Goal: Task Accomplishment & Management: Complete application form

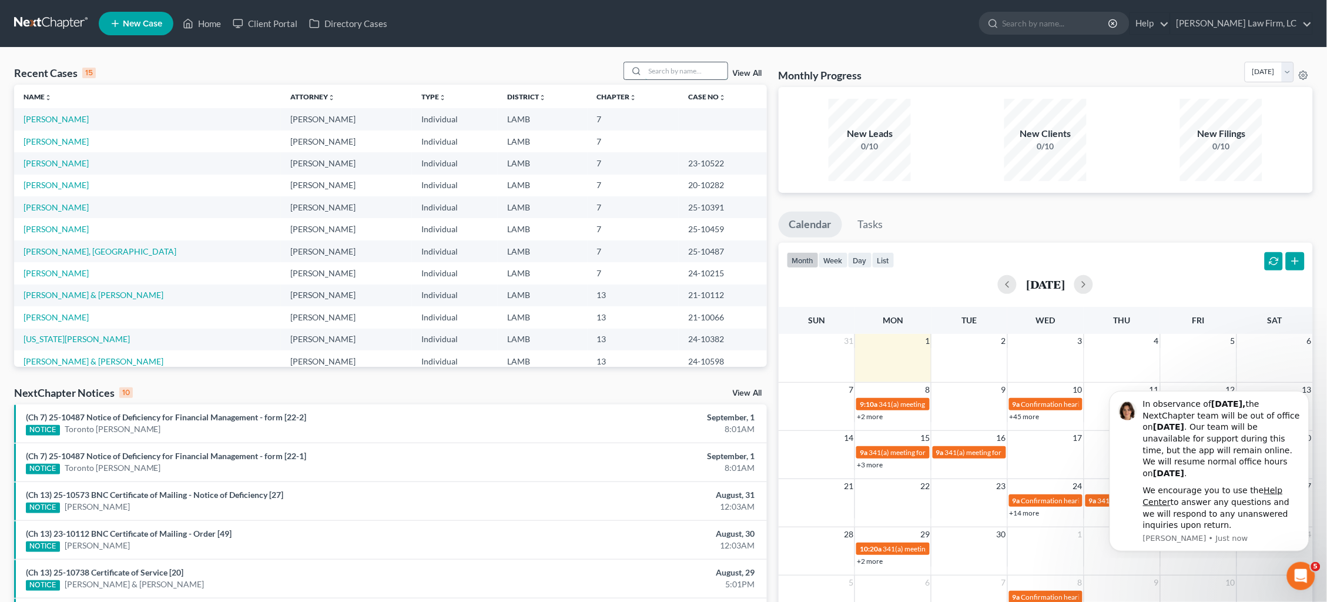
click at [702, 69] on input "search" at bounding box center [686, 70] width 82 height 17
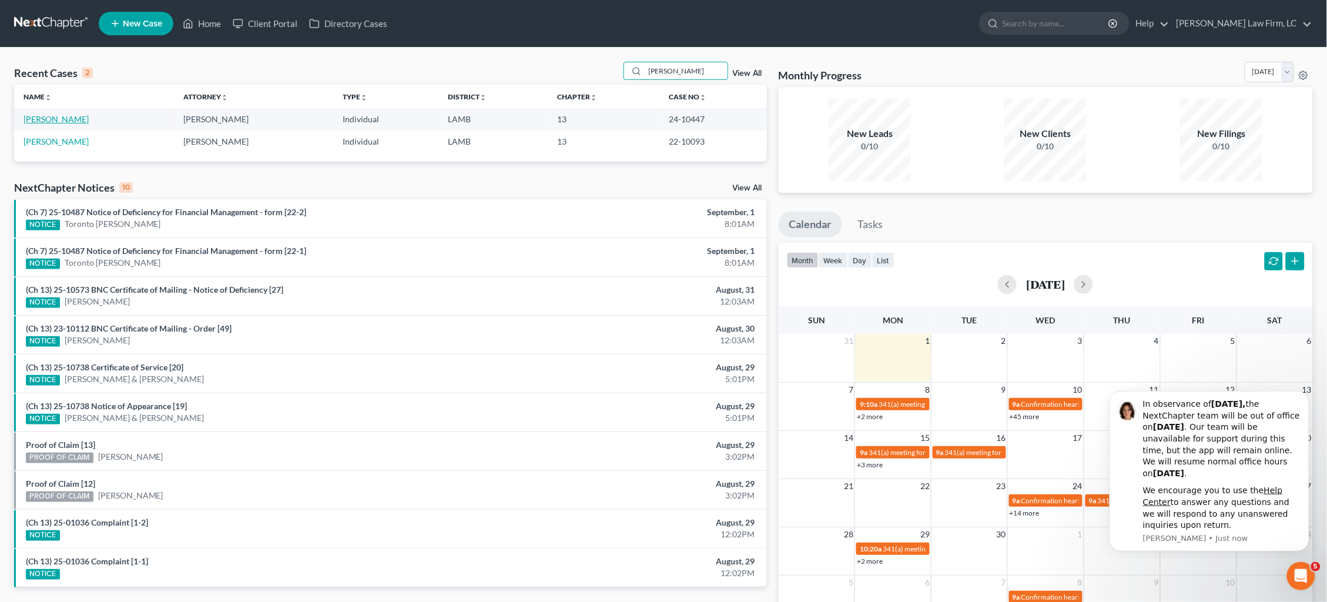
type input "[PERSON_NAME]"
click at [53, 120] on link "[PERSON_NAME]" at bounding box center [56, 119] width 65 height 10
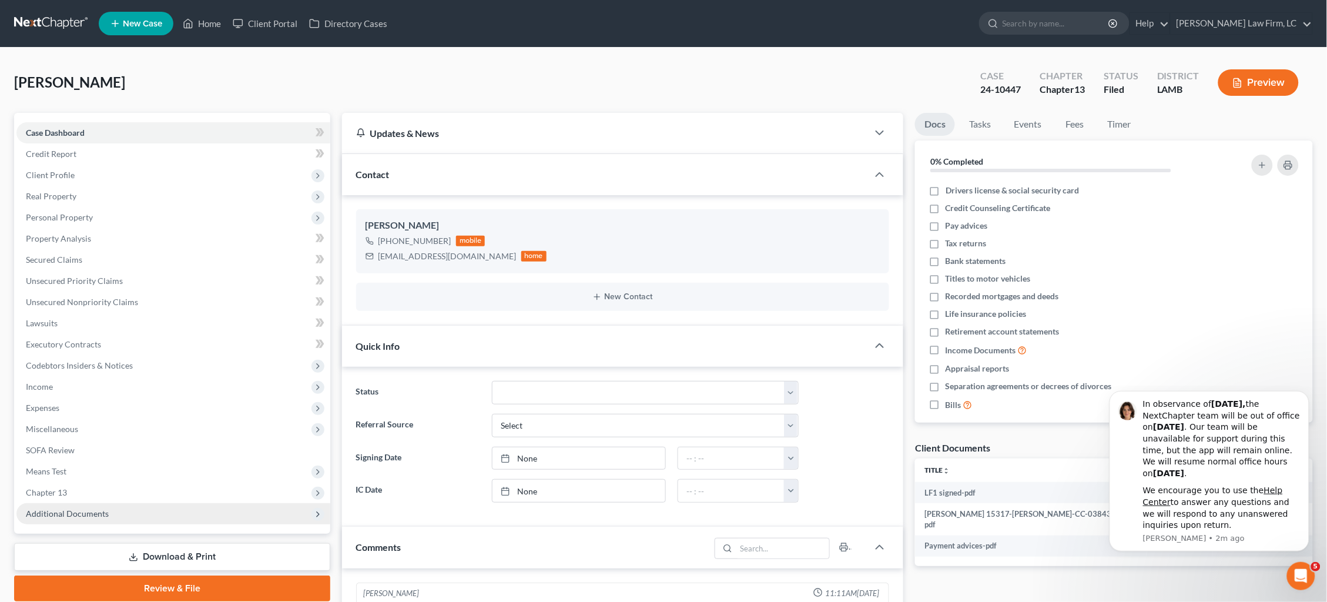
click at [219, 503] on span "Additional Documents" at bounding box center [173, 513] width 314 height 21
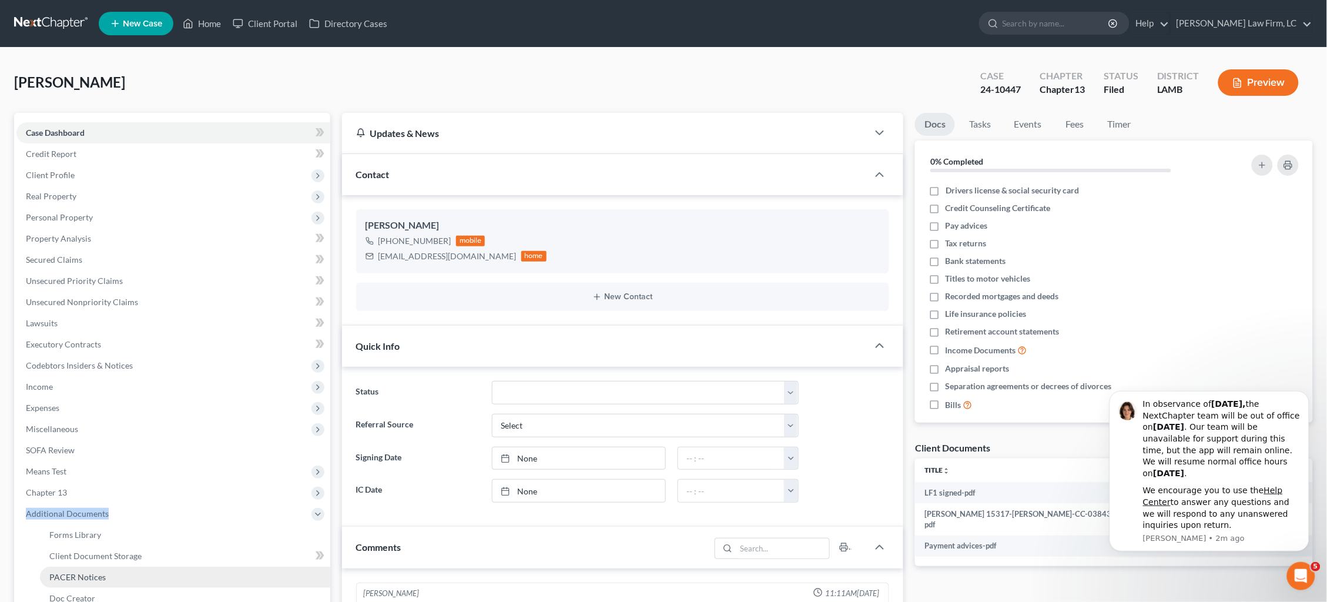
click at [202, 566] on link "PACER Notices" at bounding box center [185, 576] width 290 height 21
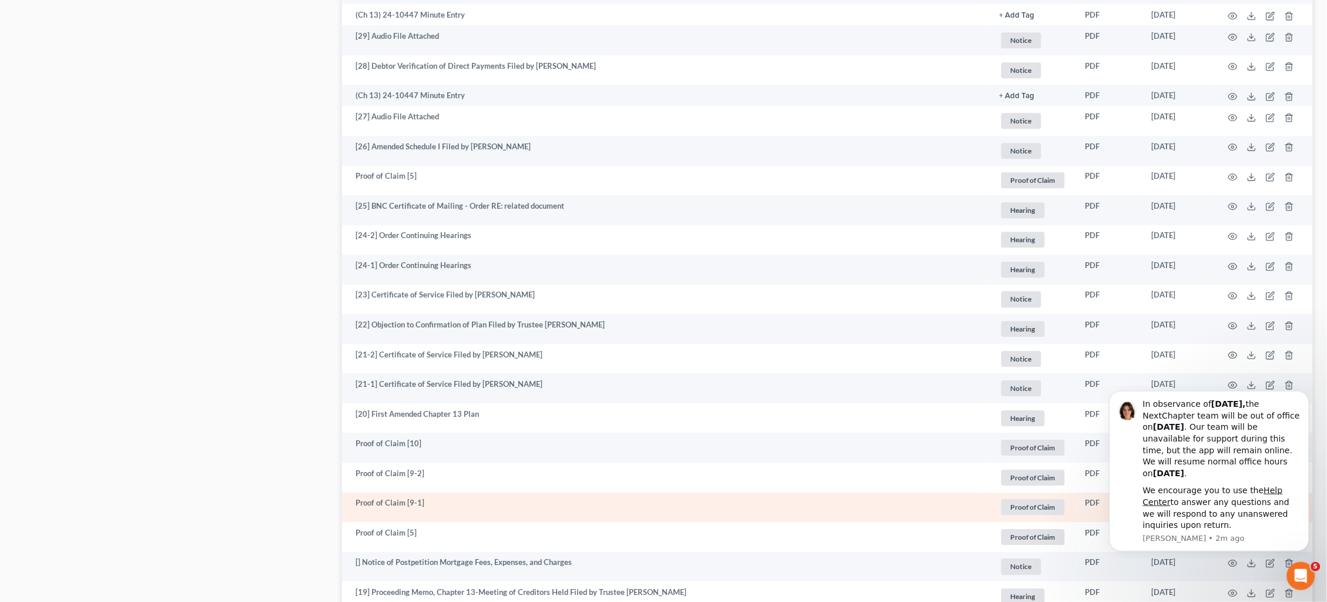
scroll to position [1090, 0]
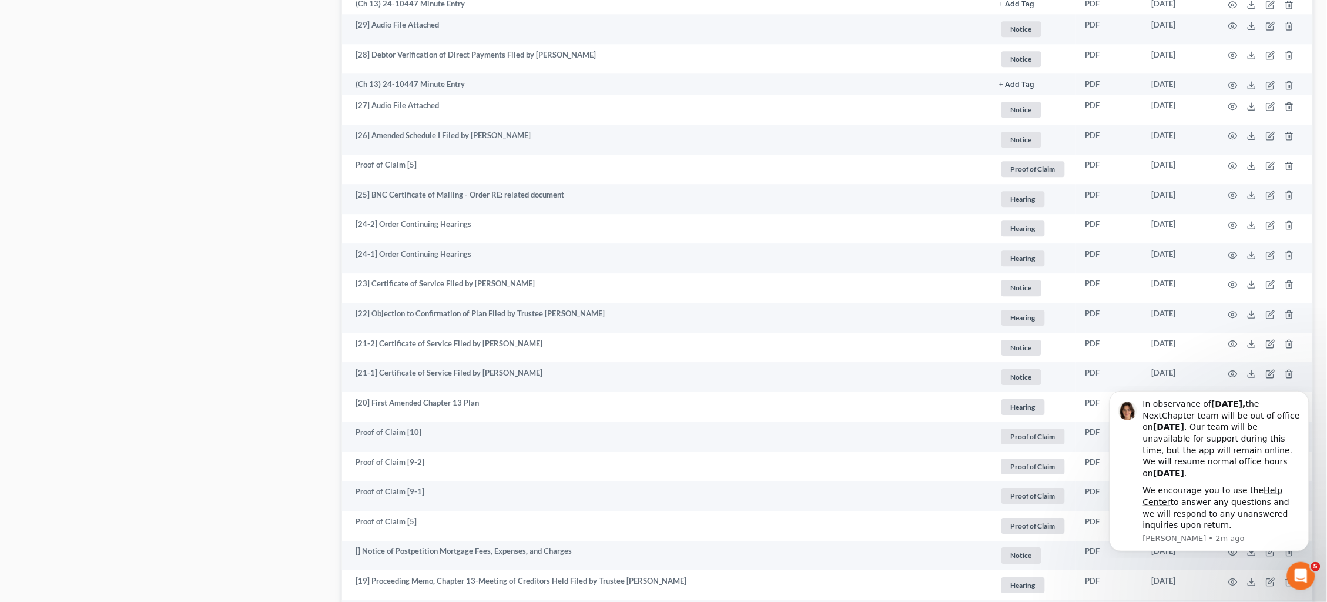
click html "In observance of [DATE], the NextChapter team will be out of office [DATE][DATE…"
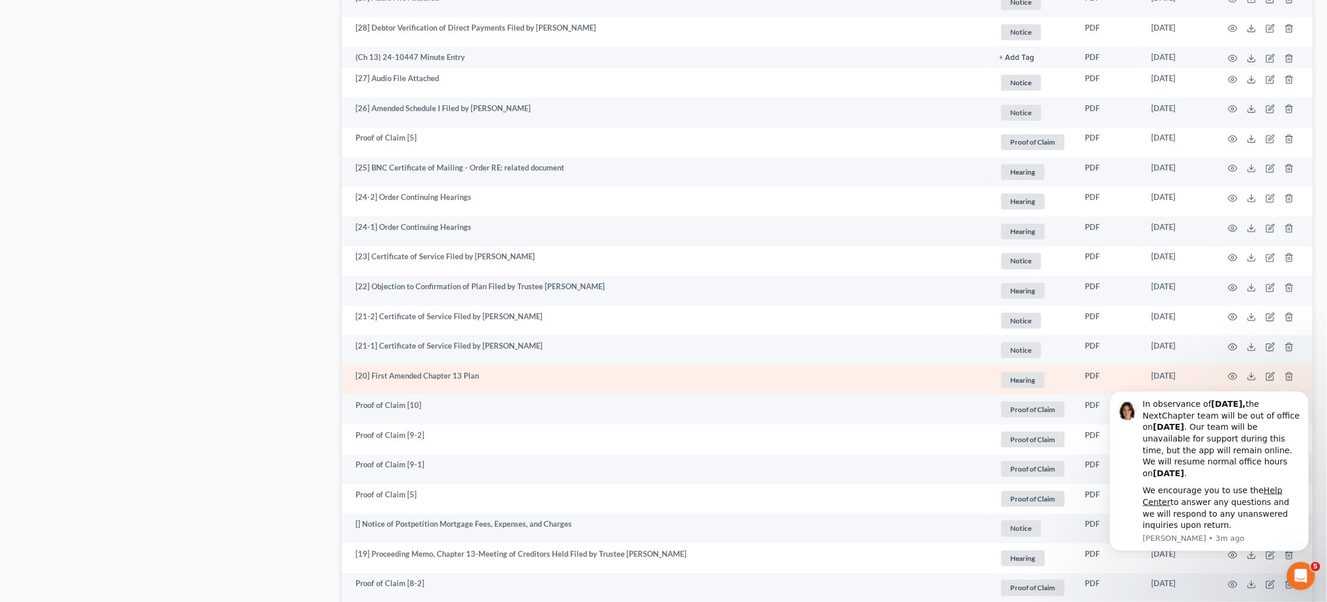
scroll to position [1121, 0]
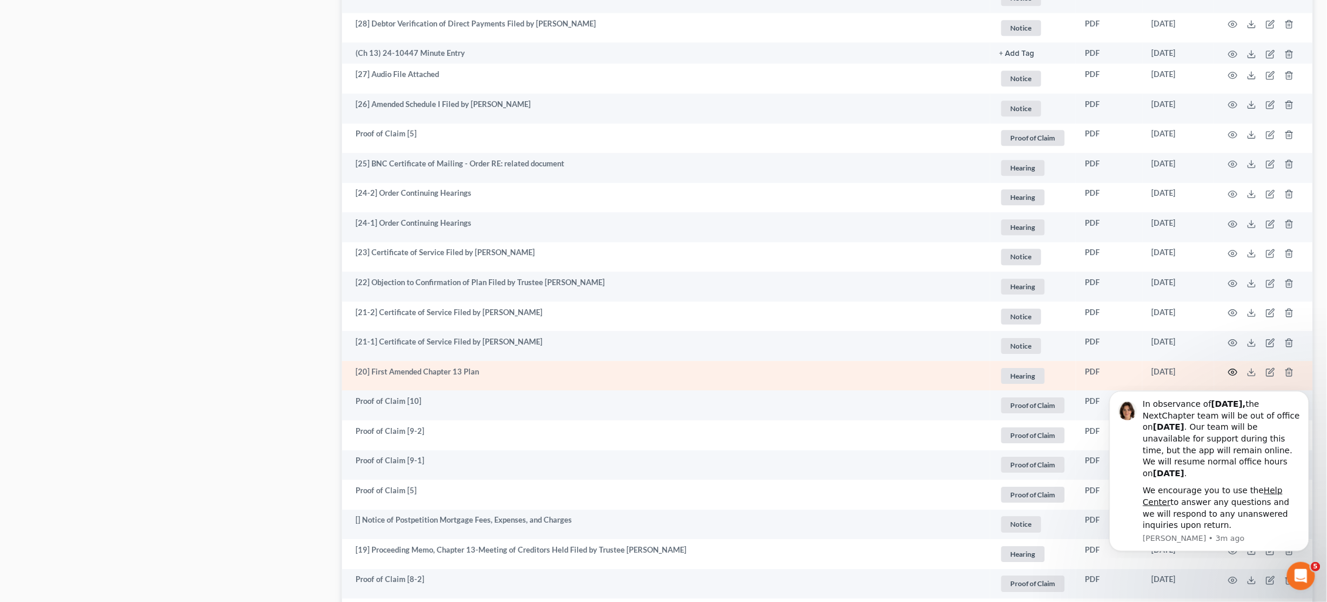
click at [1234, 367] on icon "button" at bounding box center [1232, 371] width 9 height 9
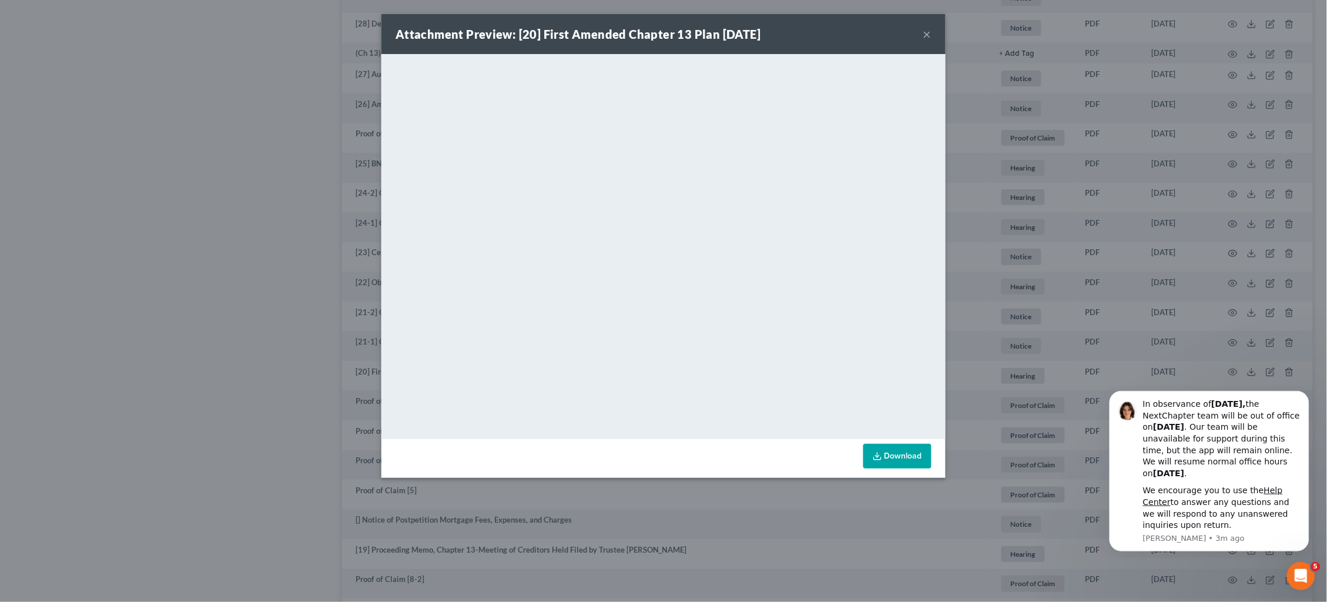
drag, startPoint x: 1137, startPoint y: 218, endPoint x: 1095, endPoint y: 226, distance: 43.0
click at [1137, 218] on div "Attachment Preview: [20] First Amended Chapter 13 Plan [DATE] × <object ng-attr…" at bounding box center [663, 301] width 1327 height 602
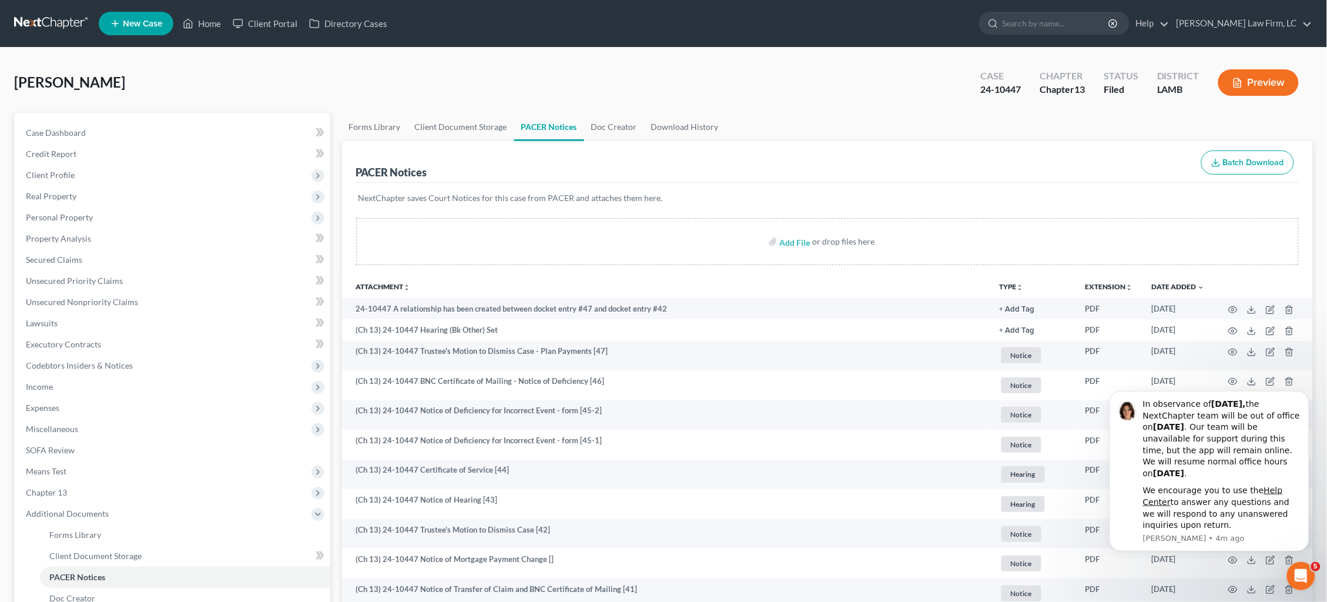
scroll to position [0, 0]
click at [72, 383] on span "Income" at bounding box center [173, 386] width 314 height 21
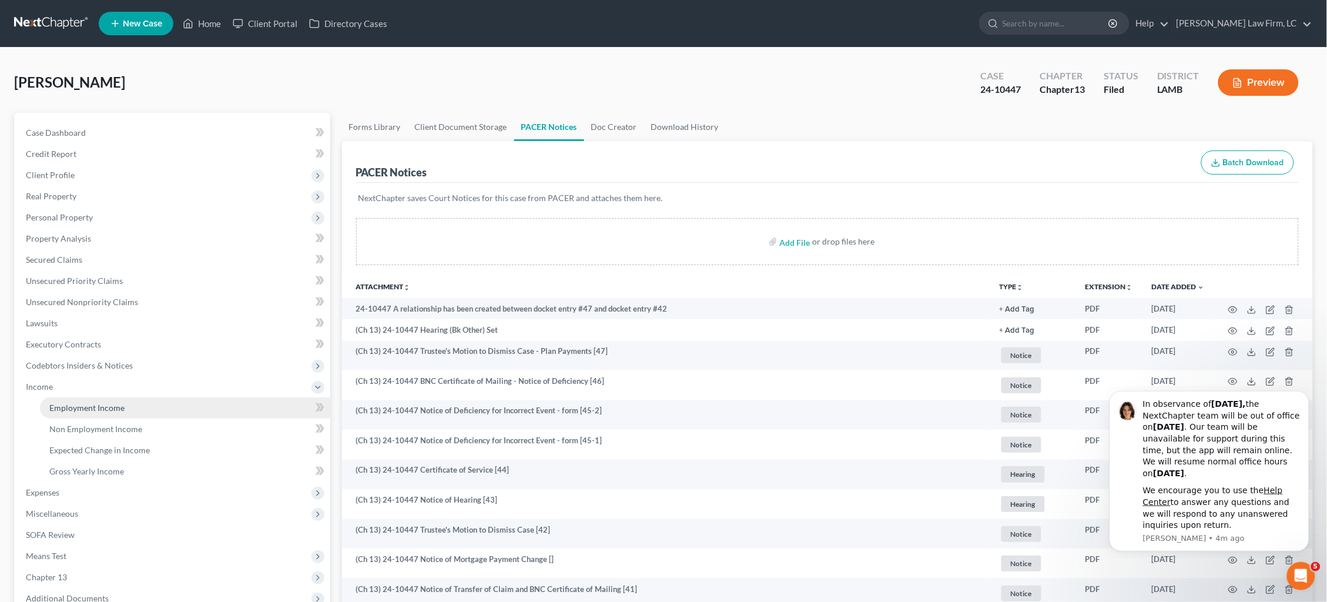
click at [96, 402] on span "Employment Income" at bounding box center [86, 407] width 75 height 10
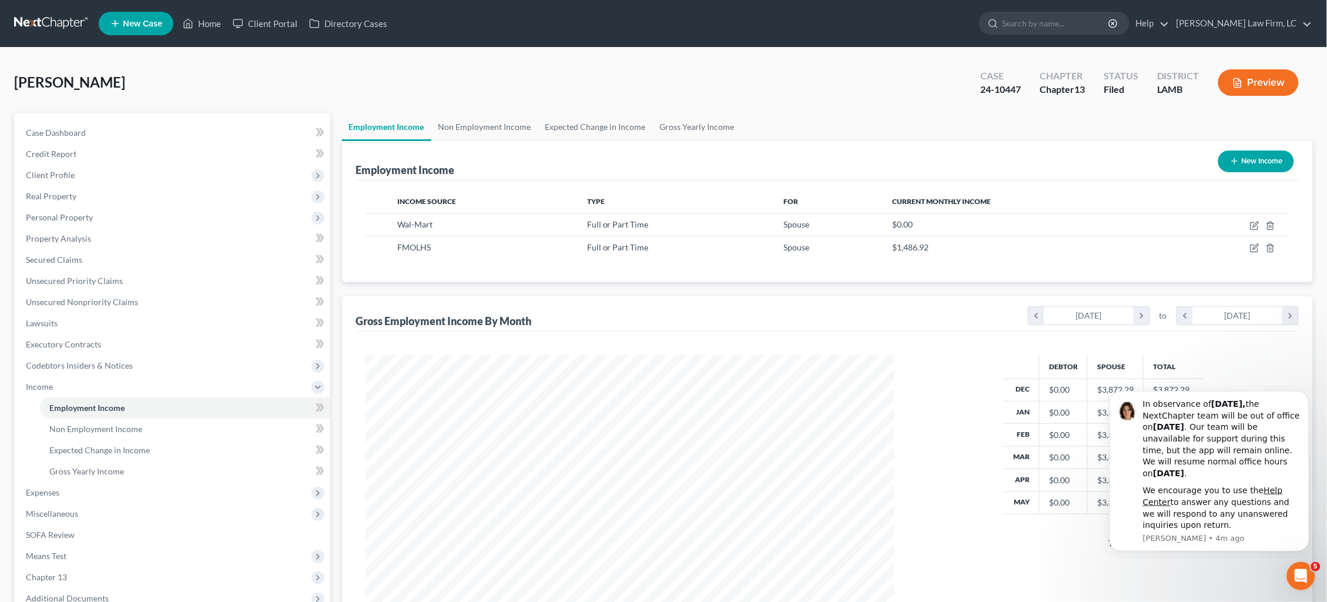
scroll to position [264, 553]
click at [479, 130] on link "Non Employment Income" at bounding box center [484, 127] width 107 height 28
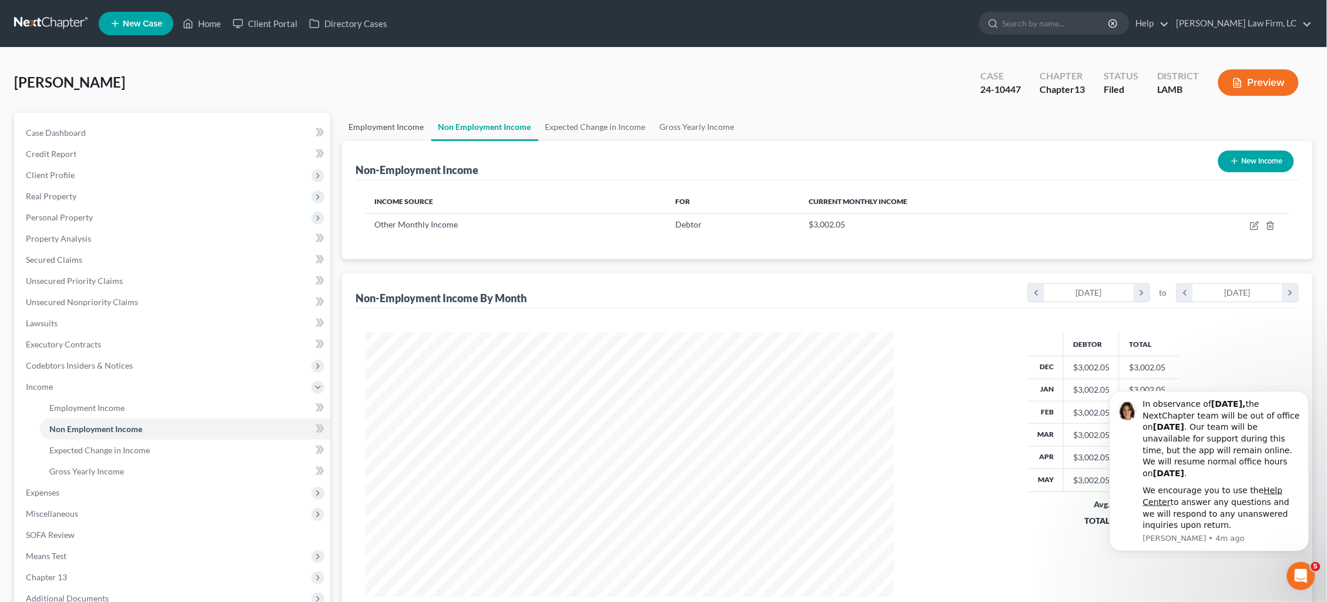
scroll to position [264, 553]
click at [377, 126] on link "Employment Income" at bounding box center [386, 127] width 89 height 28
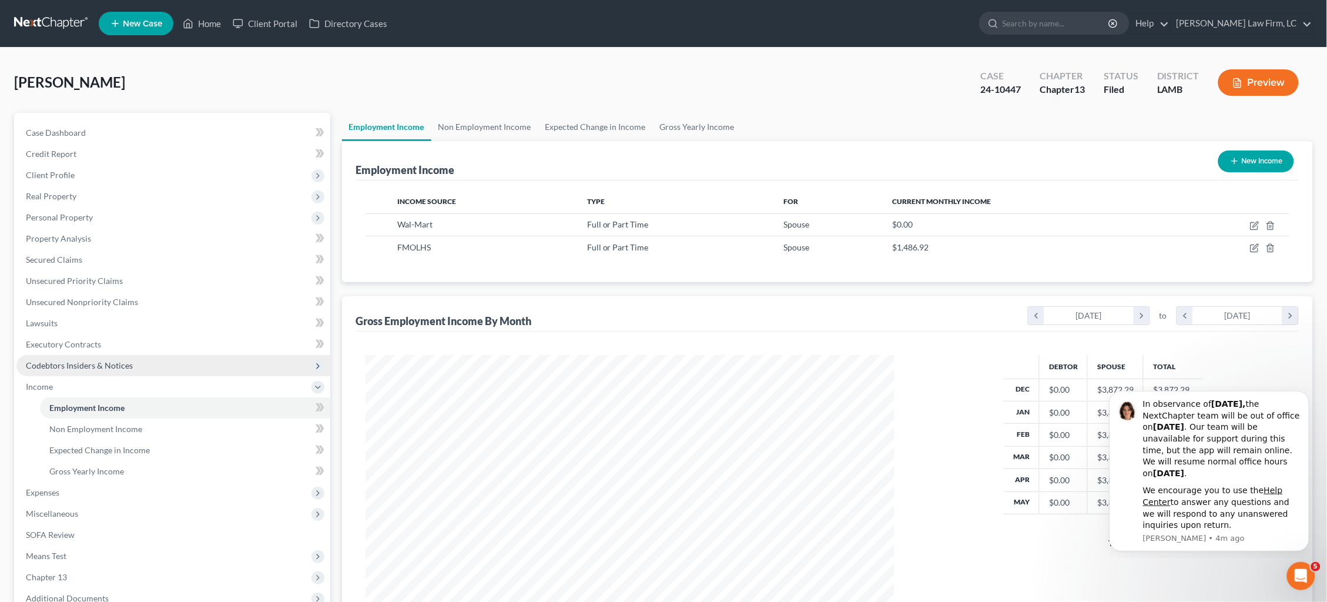
scroll to position [264, 553]
click at [142, 377] on span "Income" at bounding box center [173, 386] width 314 height 21
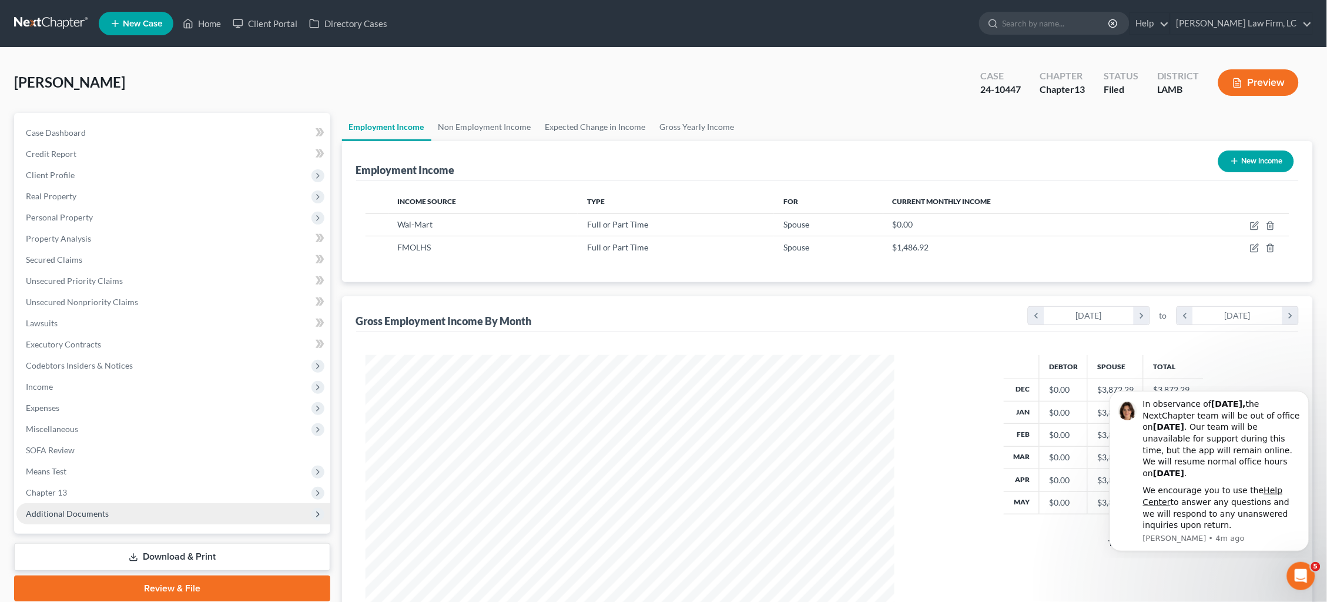
click at [88, 508] on span "Additional Documents" at bounding box center [67, 513] width 83 height 10
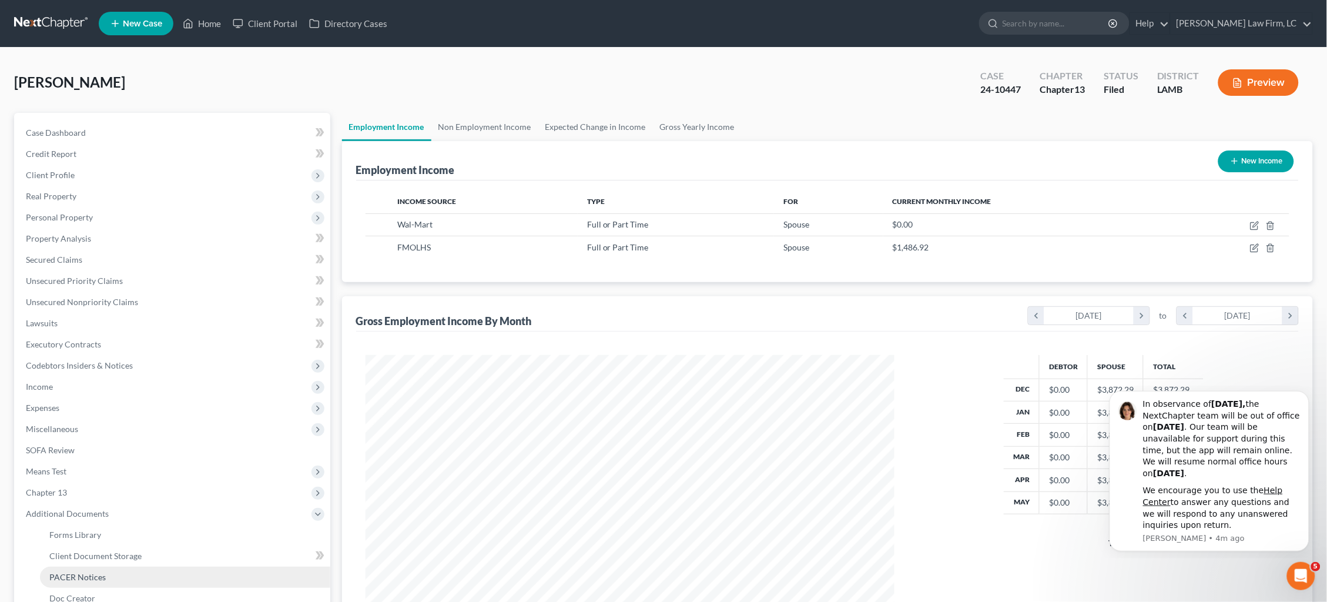
click at [89, 572] on span "PACER Notices" at bounding box center [77, 577] width 56 height 10
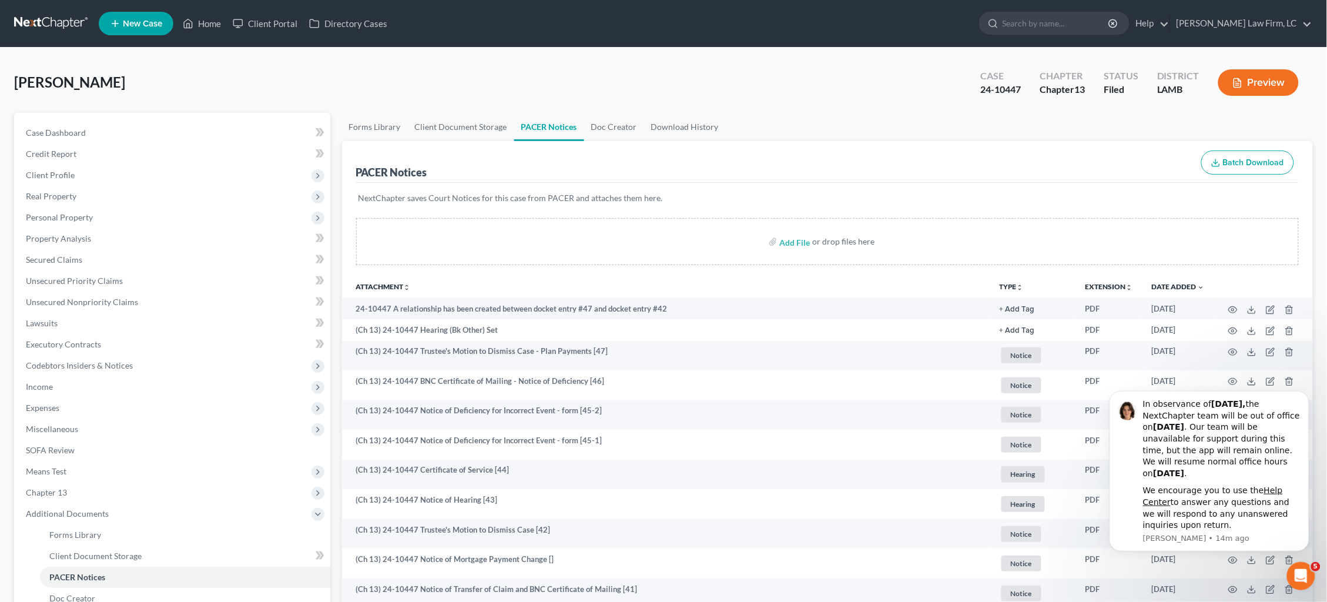
click at [40, 18] on link at bounding box center [51, 23] width 75 height 21
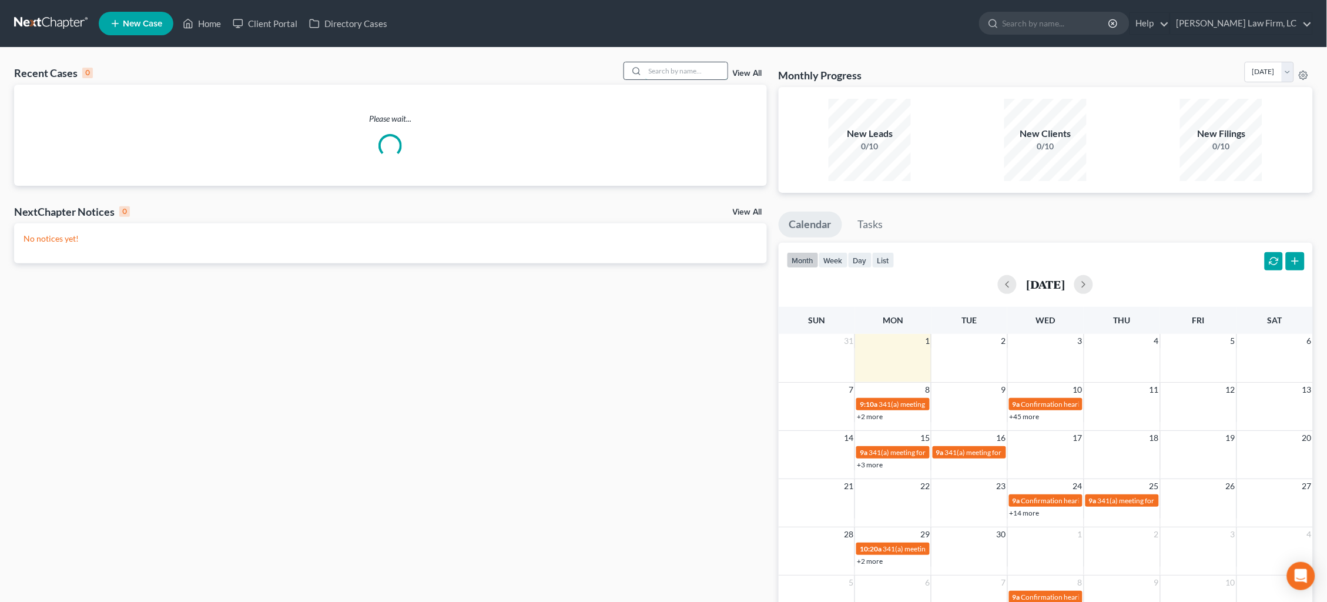
click at [660, 69] on input "search" at bounding box center [686, 70] width 82 height 17
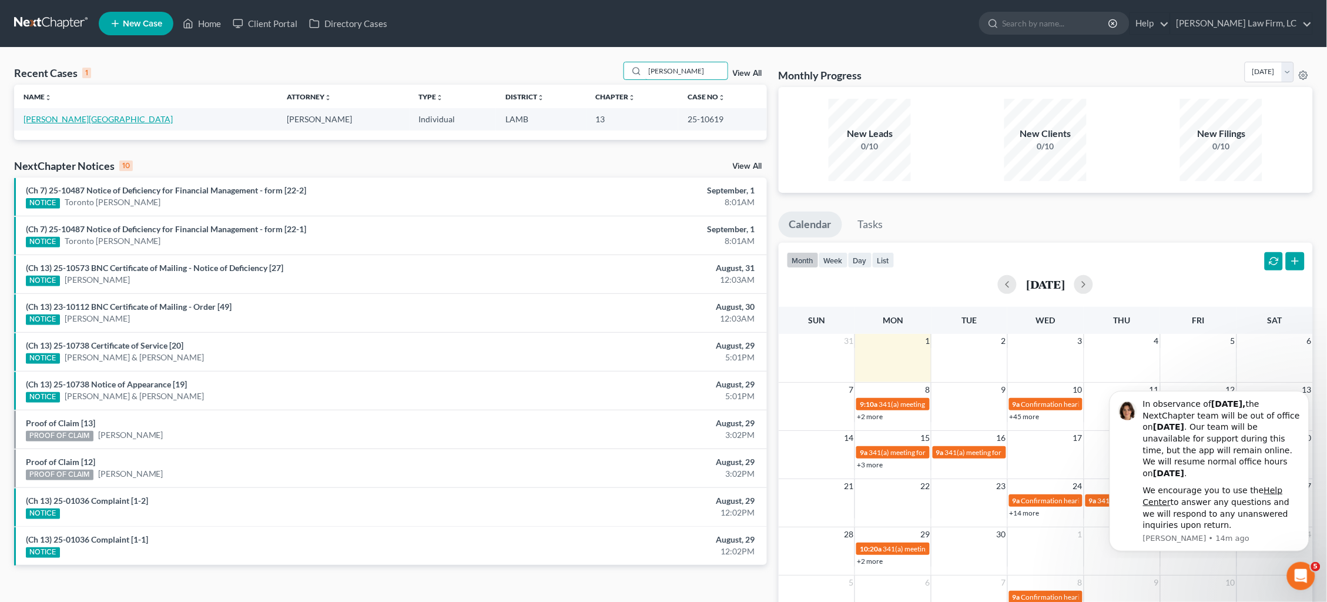
type input "skidmore"
click at [53, 119] on link "Skidmore, Kiola" at bounding box center [98, 119] width 149 height 10
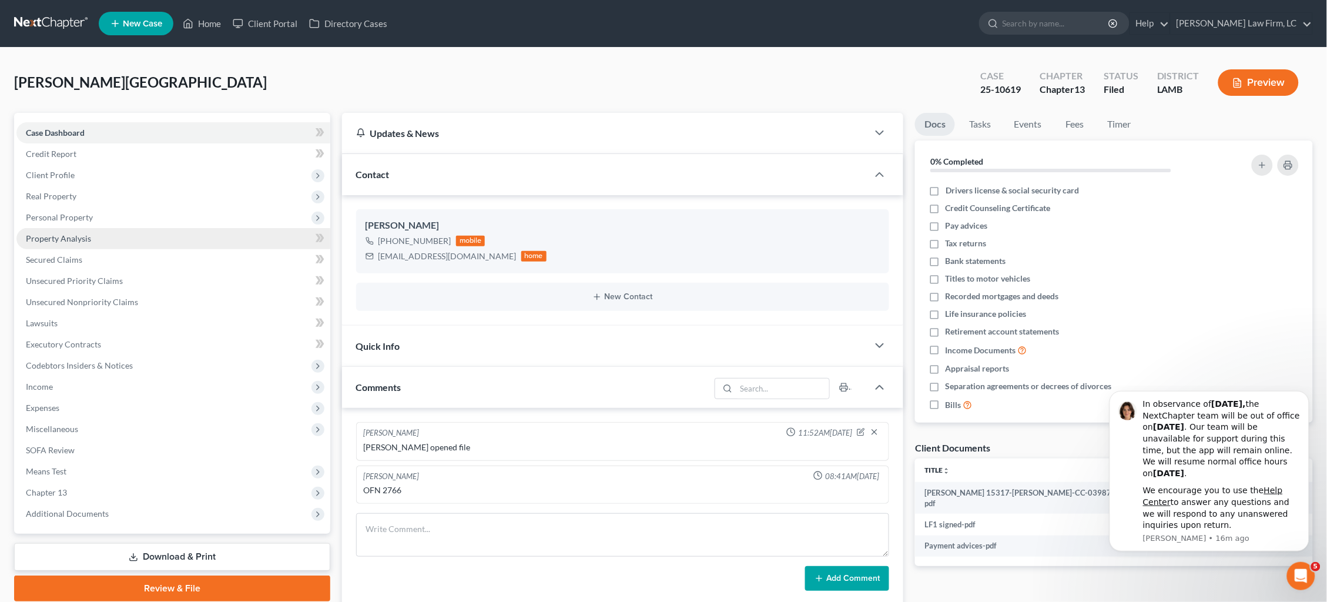
drag, startPoint x: 96, startPoint y: 212, endPoint x: 101, endPoint y: 237, distance: 25.7
click at [96, 213] on span "Personal Property" at bounding box center [173, 217] width 314 height 21
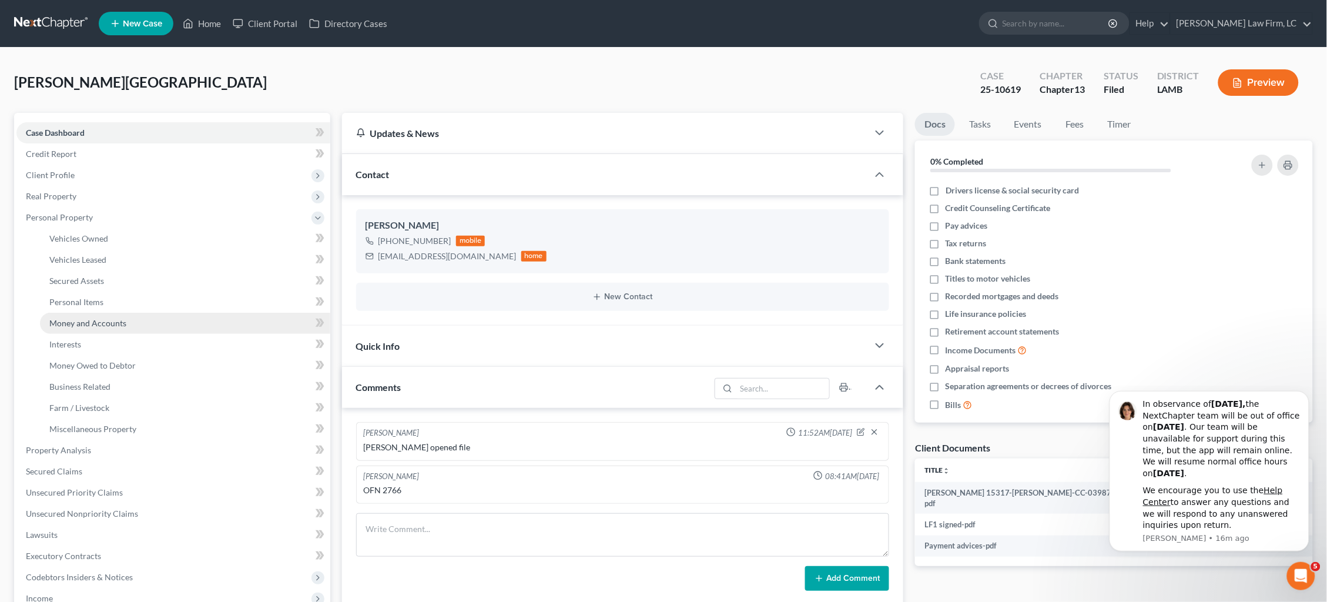
click at [122, 318] on span "Money and Accounts" at bounding box center [87, 323] width 77 height 10
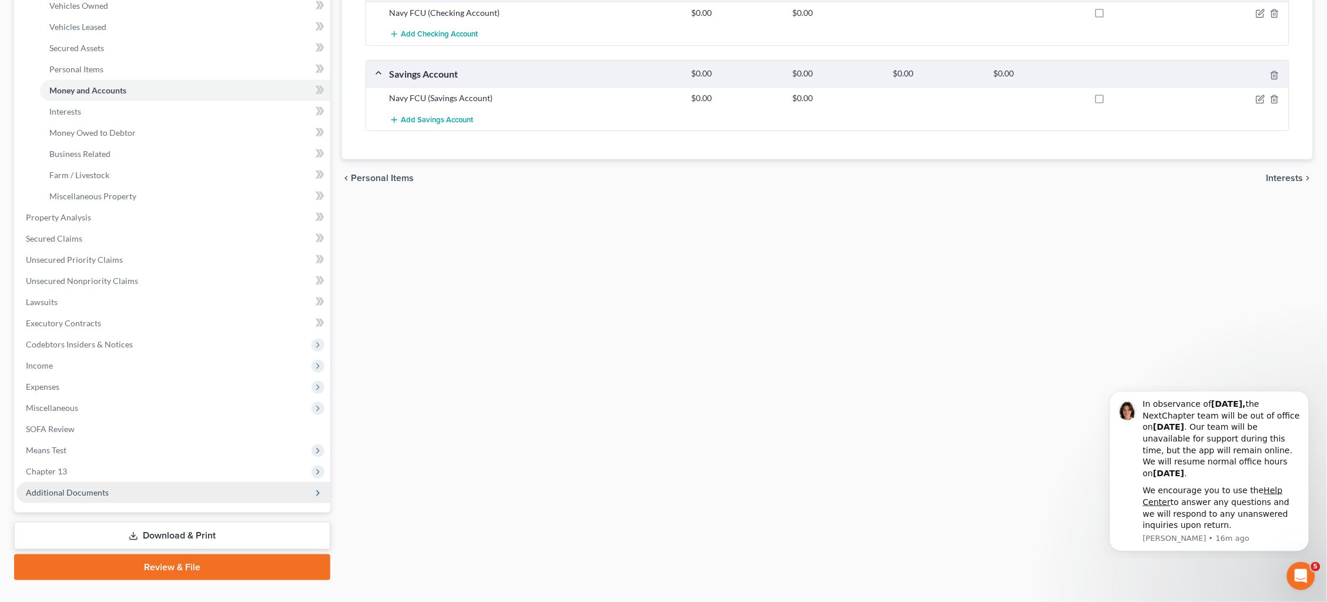
click at [131, 482] on span "Additional Documents" at bounding box center [173, 492] width 314 height 21
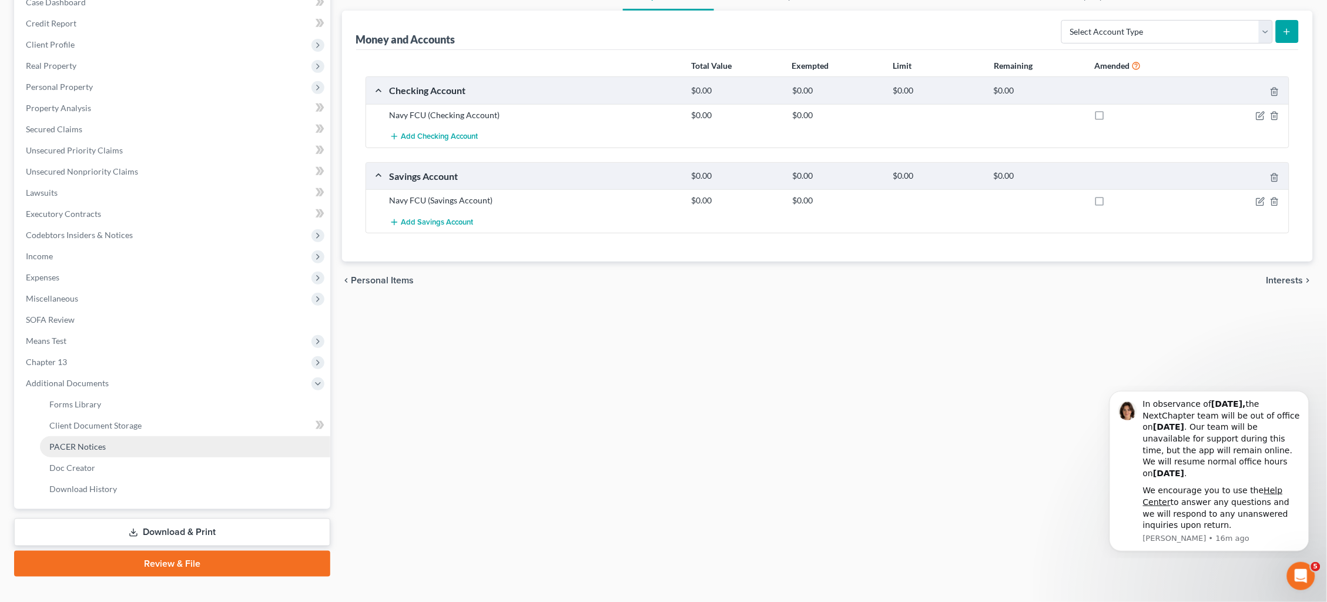
click at [127, 437] on link "PACER Notices" at bounding box center [185, 446] width 290 height 21
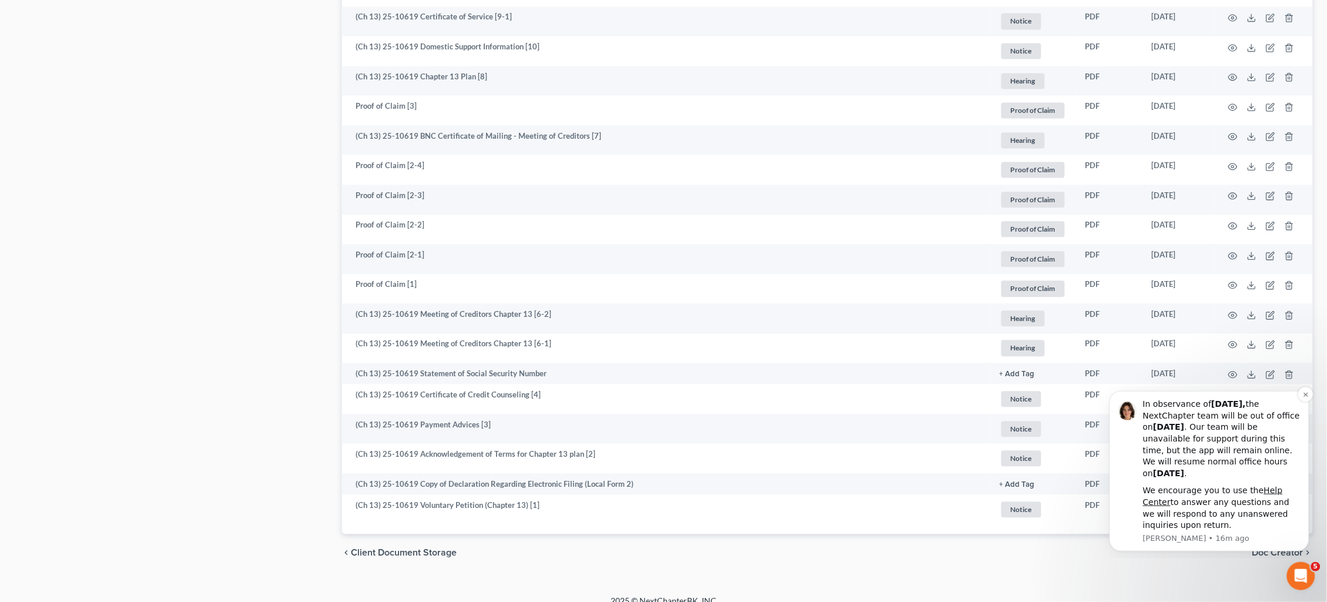
scroll to position [817, 0]
click at [1304, 397] on icon "Dismiss notification" at bounding box center [1305, 394] width 6 height 6
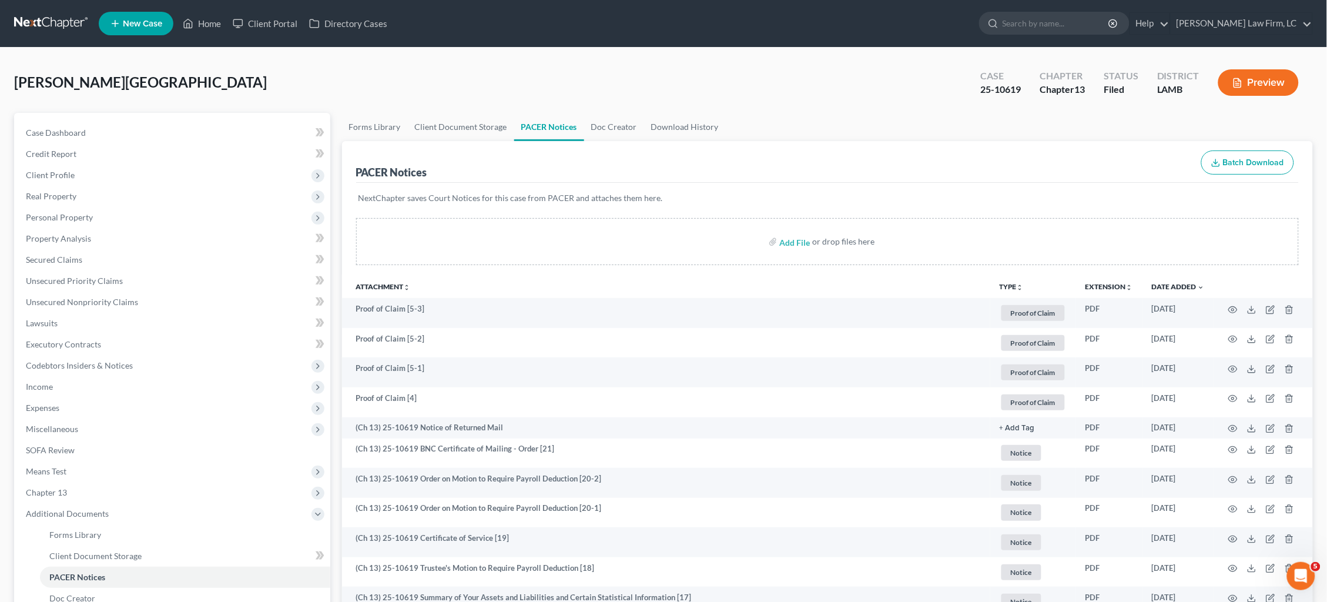
scroll to position [0, 0]
click at [45, 18] on link at bounding box center [51, 23] width 75 height 21
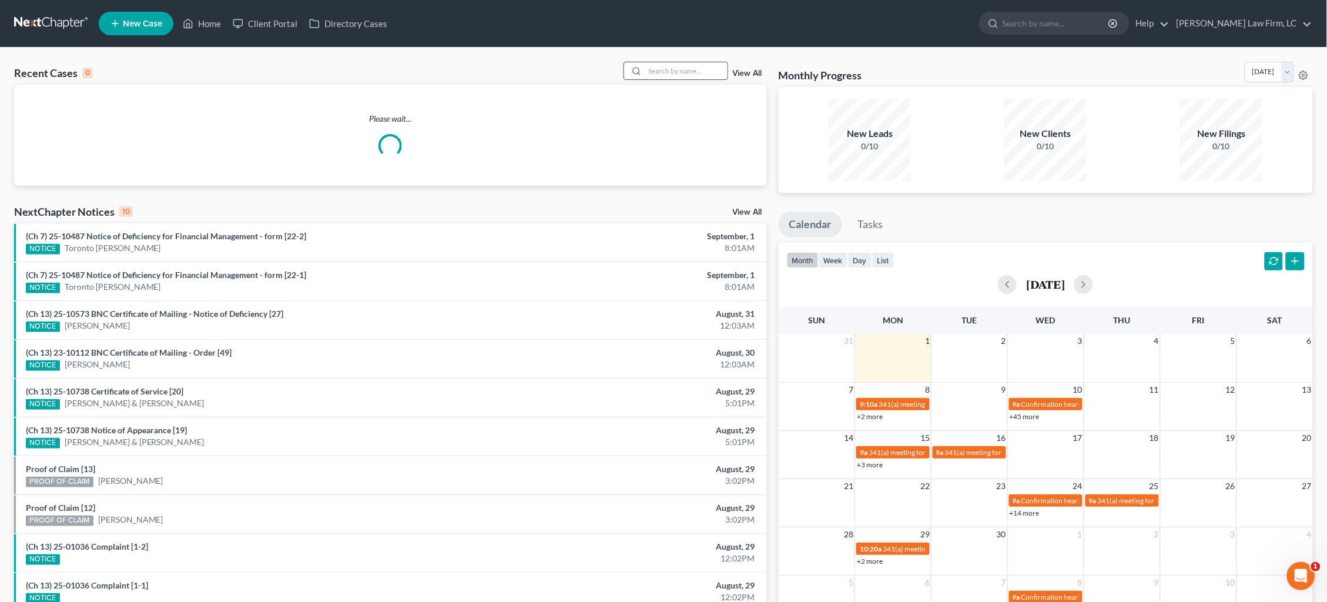
click at [686, 73] on input "search" at bounding box center [686, 70] width 82 height 17
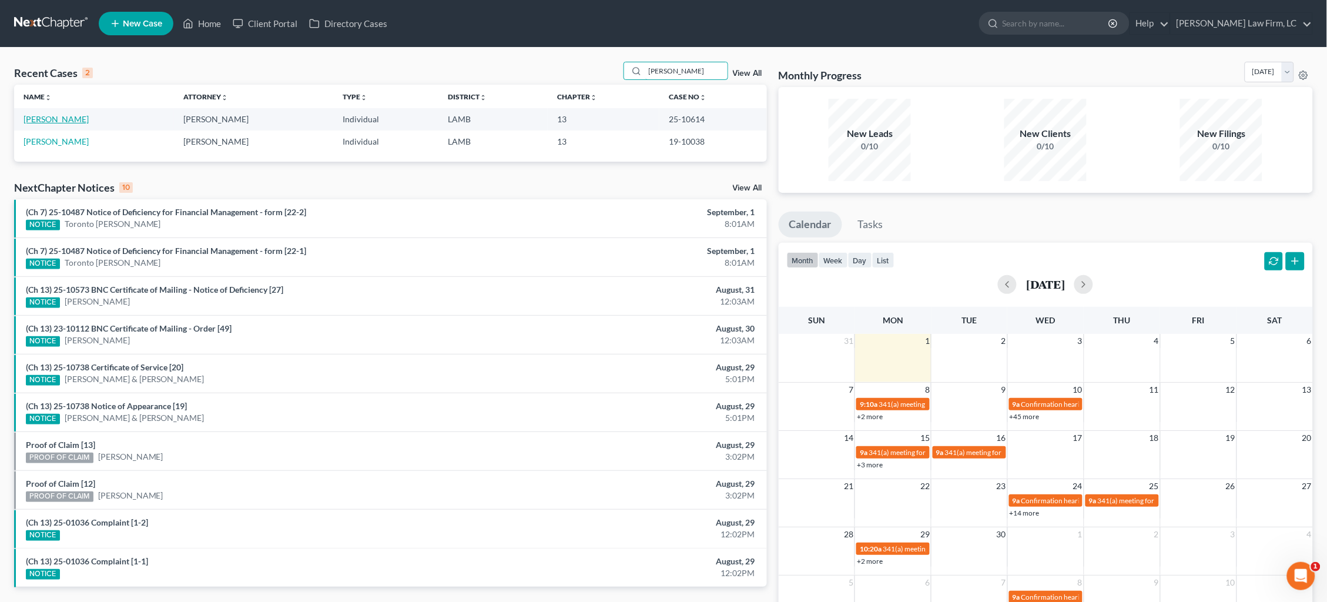
type input "brewer"
click at [65, 120] on link "Brewer, Goldie" at bounding box center [56, 119] width 65 height 10
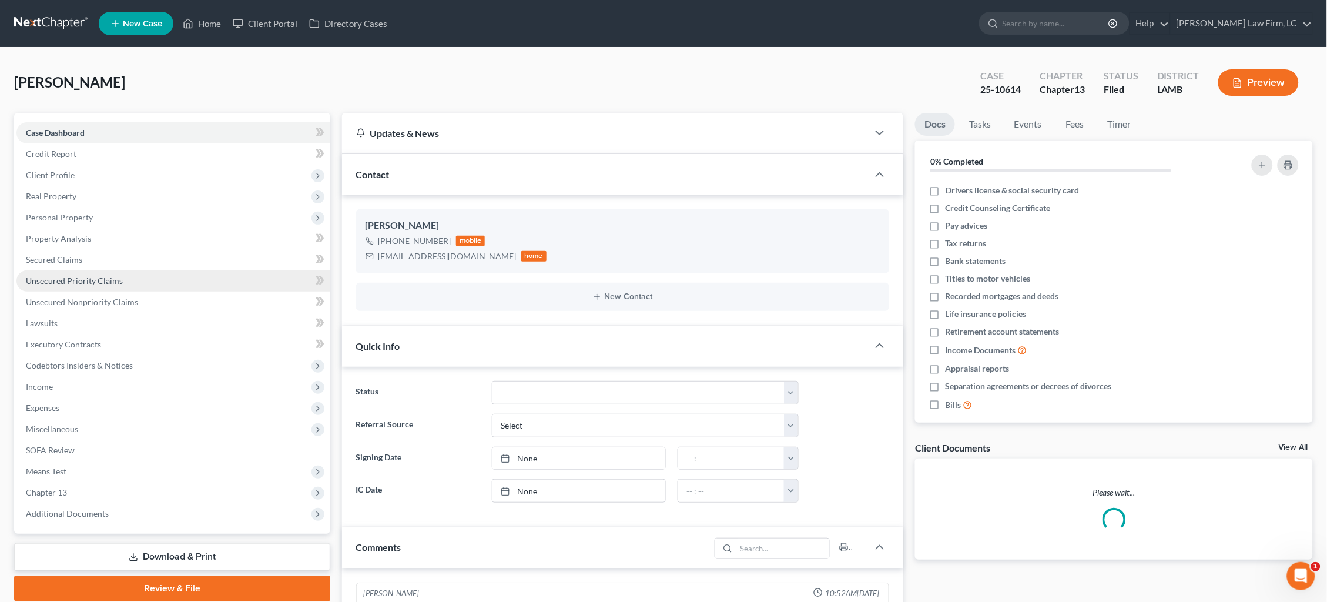
scroll to position [1, 0]
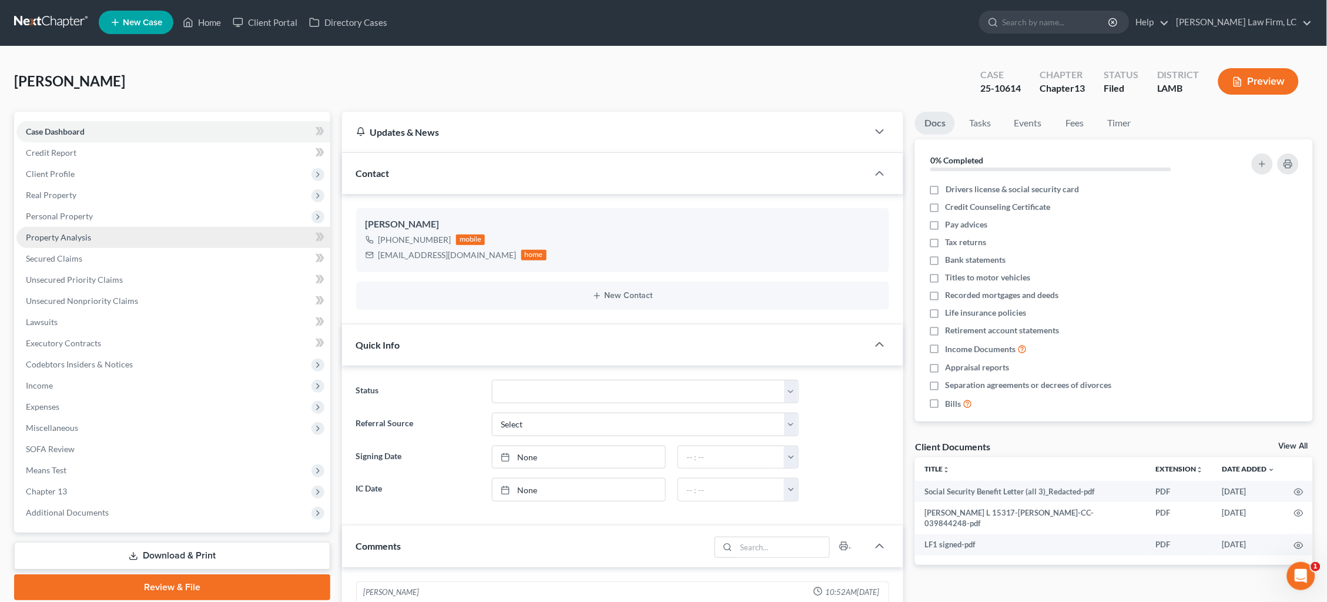
click at [75, 234] on span "Property Analysis" at bounding box center [58, 237] width 65 height 10
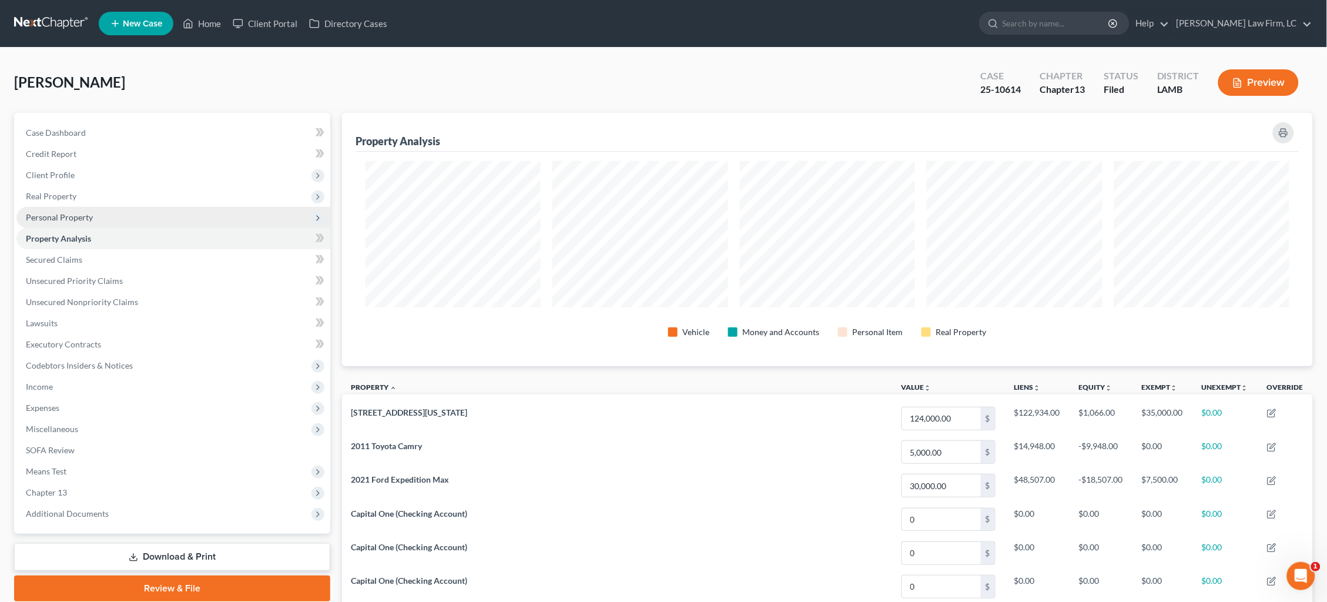
click at [82, 214] on span "Personal Property" at bounding box center [59, 217] width 67 height 10
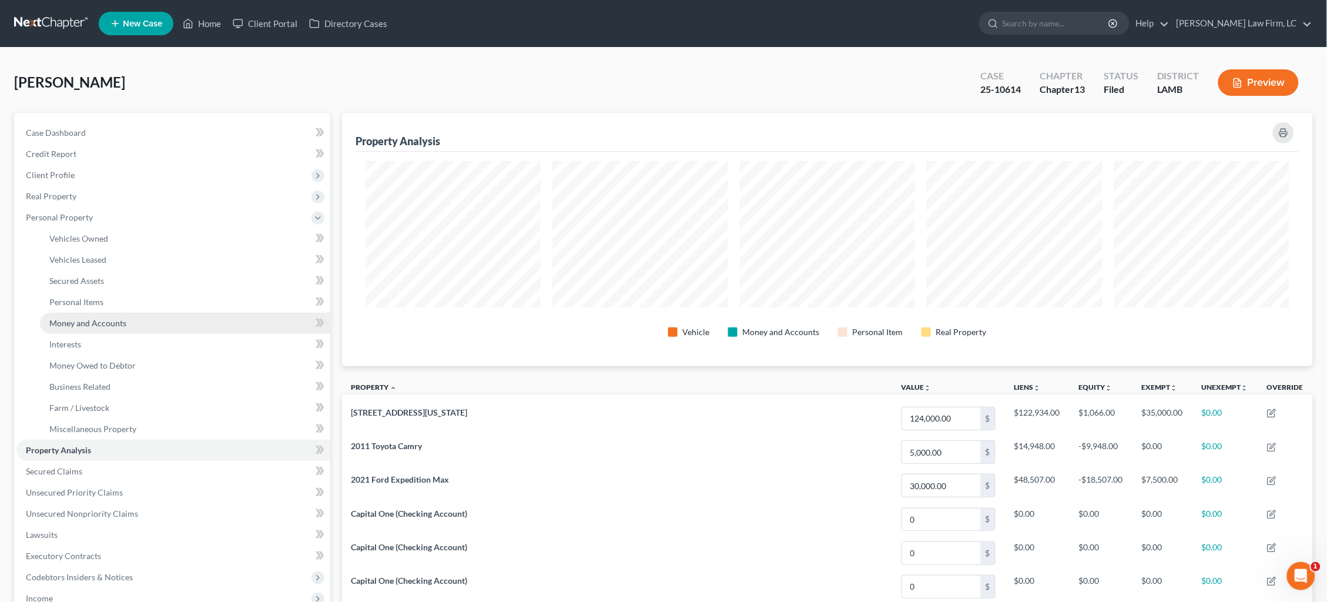
click at [92, 318] on span "Money and Accounts" at bounding box center [87, 323] width 77 height 10
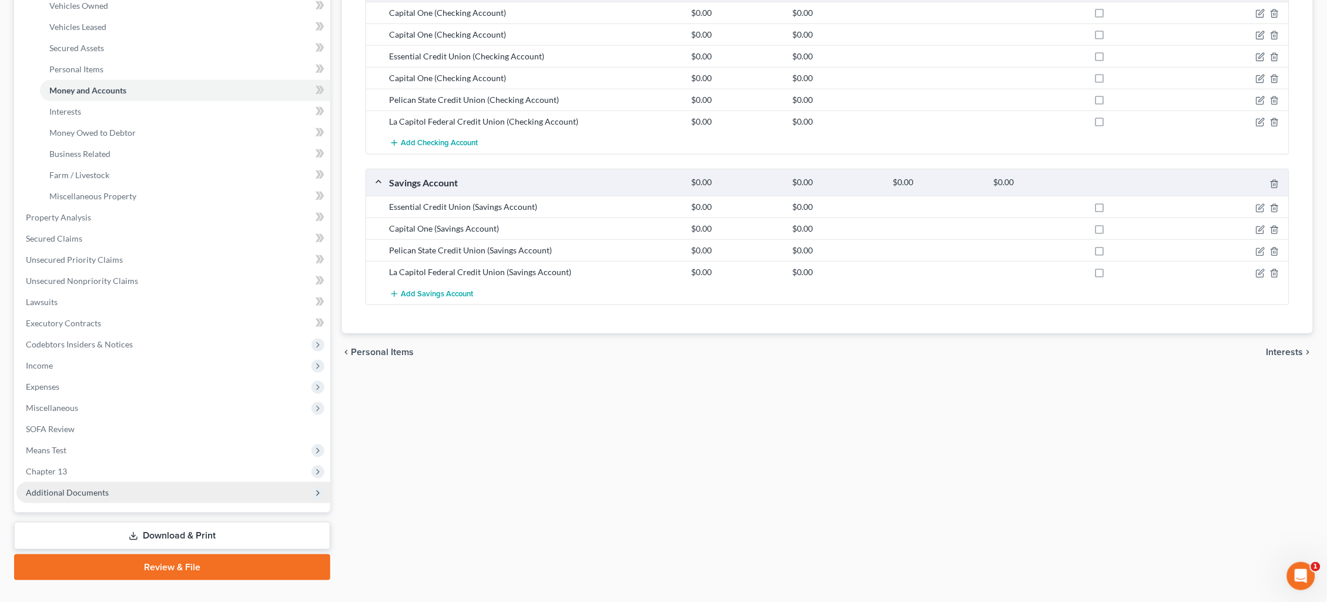
drag, startPoint x: 130, startPoint y: 469, endPoint x: 128, endPoint y: 500, distance: 30.6
click at [129, 482] on span "Additional Documents" at bounding box center [173, 492] width 314 height 21
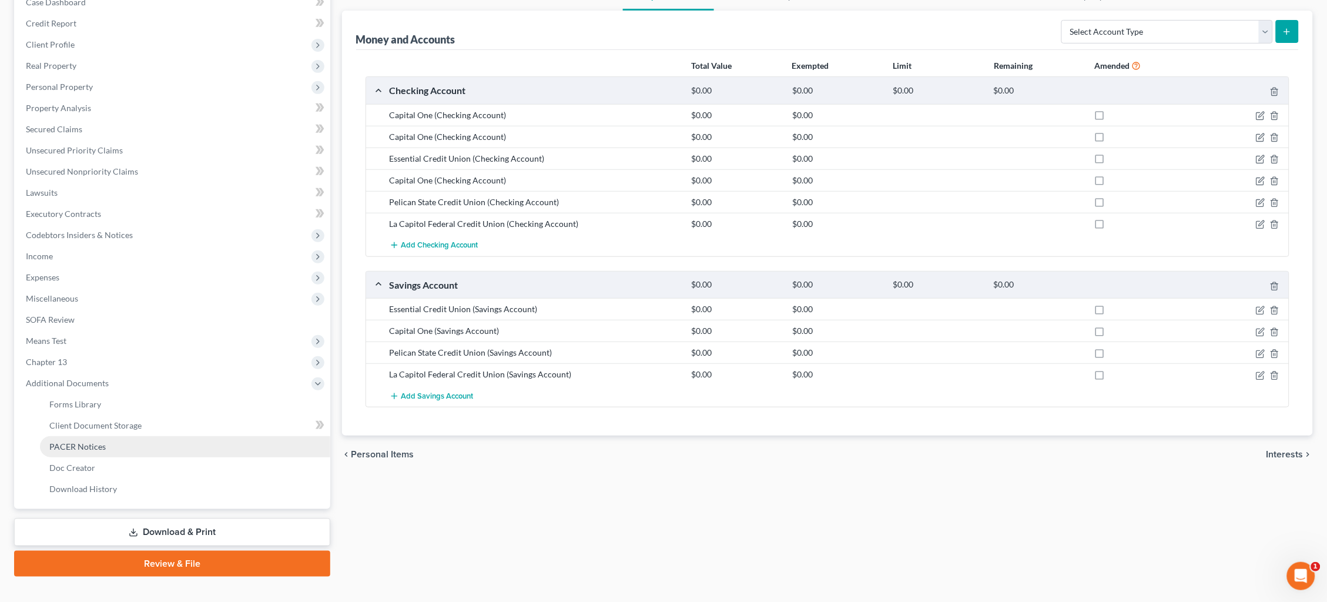
click at [125, 436] on link "PACER Notices" at bounding box center [185, 446] width 290 height 21
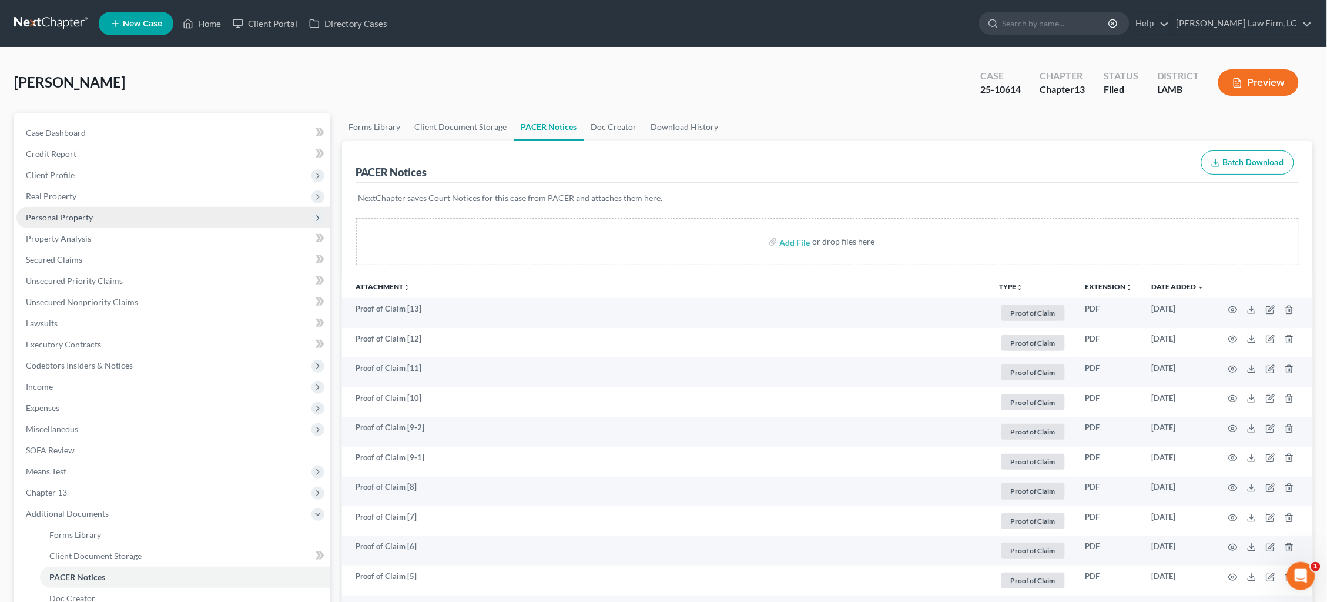
click at [125, 216] on span "Personal Property" at bounding box center [173, 217] width 314 height 21
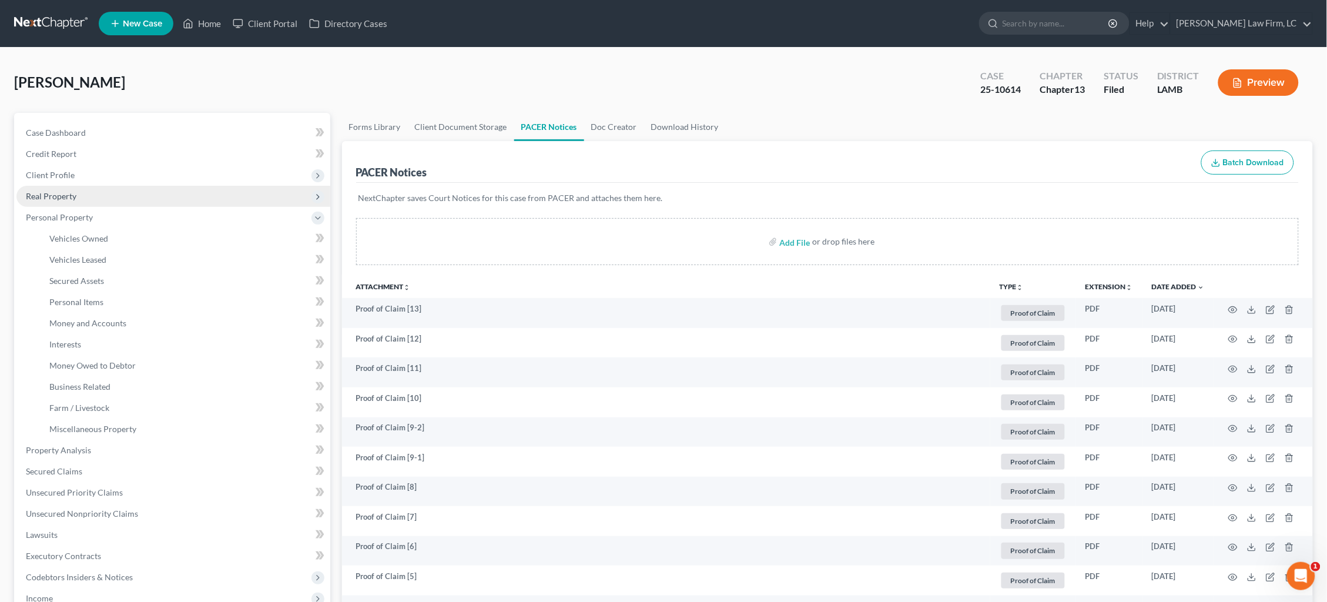
click at [110, 191] on span "Real Property" at bounding box center [173, 196] width 314 height 21
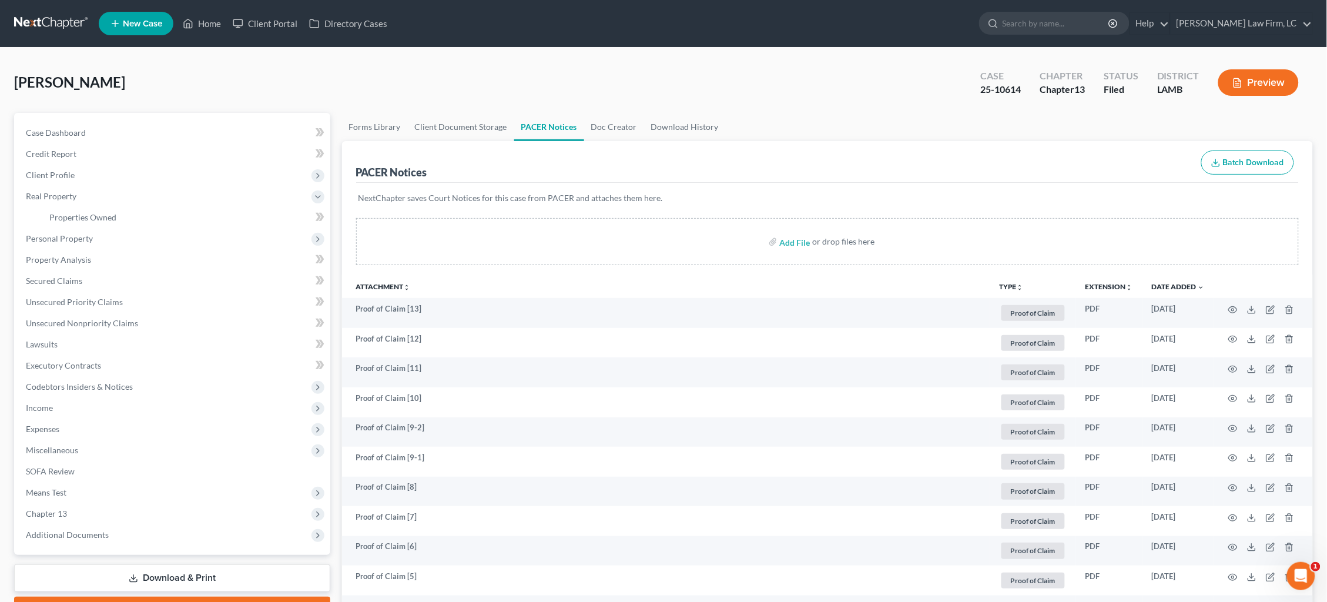
drag, startPoint x: 108, startPoint y: 236, endPoint x: 109, endPoint y: 244, distance: 7.7
click at [108, 236] on span "Personal Property" at bounding box center [173, 238] width 314 height 21
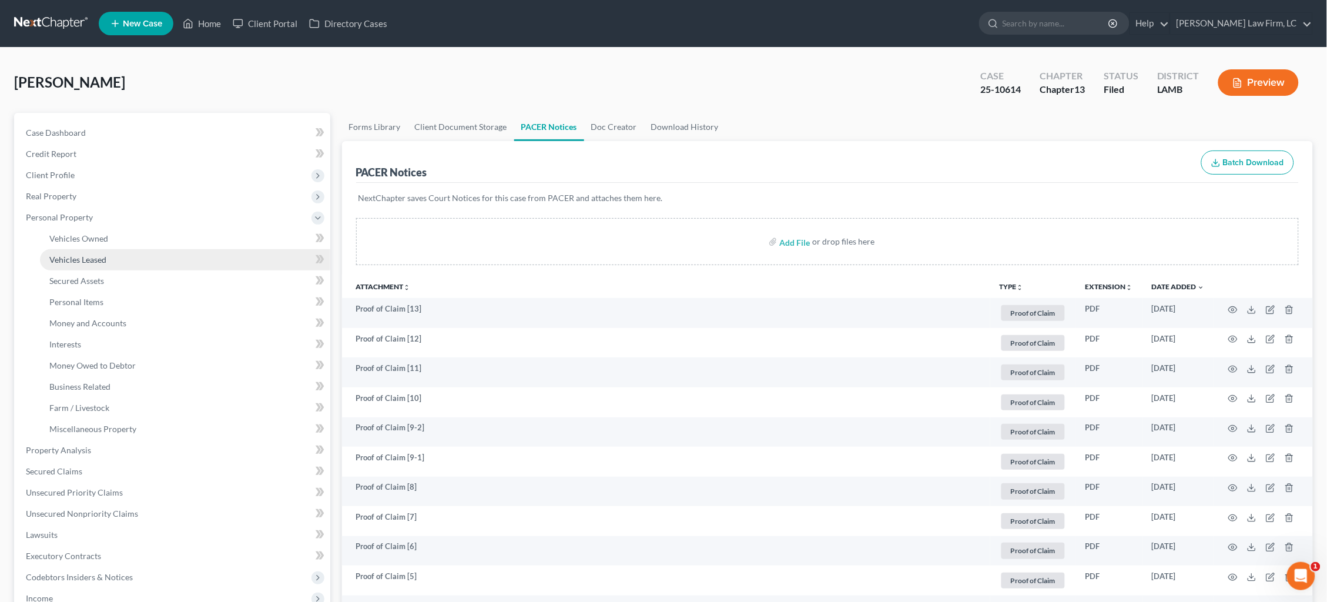
click at [109, 256] on link "Vehicles Leased" at bounding box center [185, 259] width 290 height 21
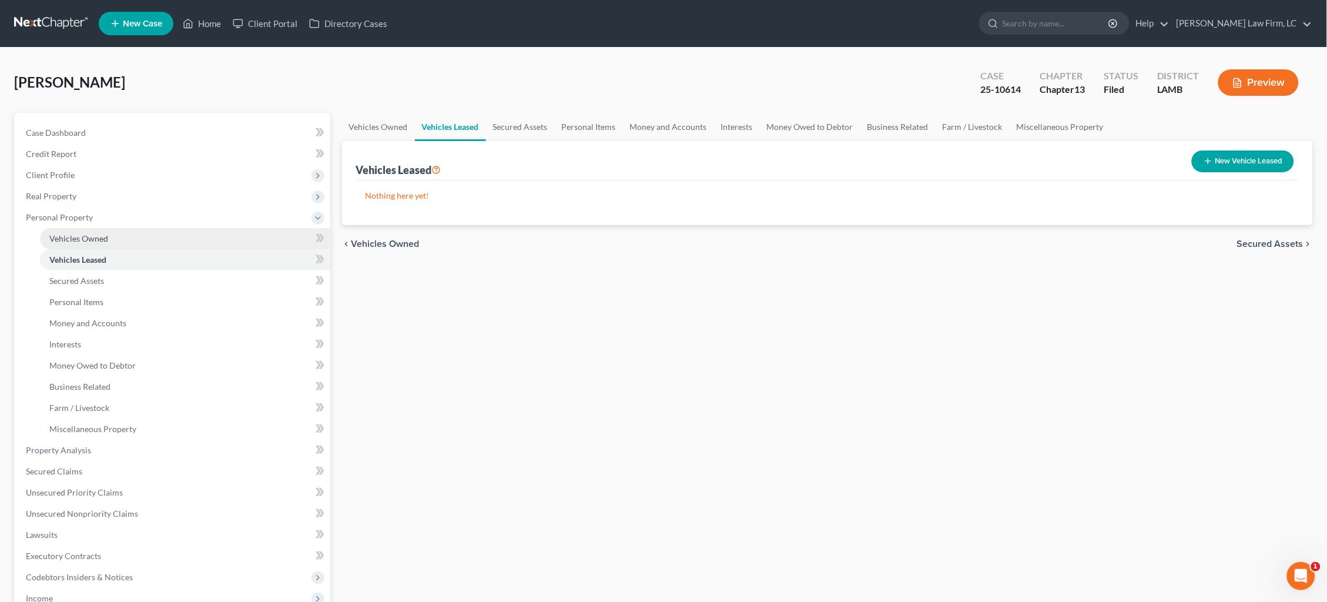
click at [110, 237] on link "Vehicles Owned" at bounding box center [185, 238] width 290 height 21
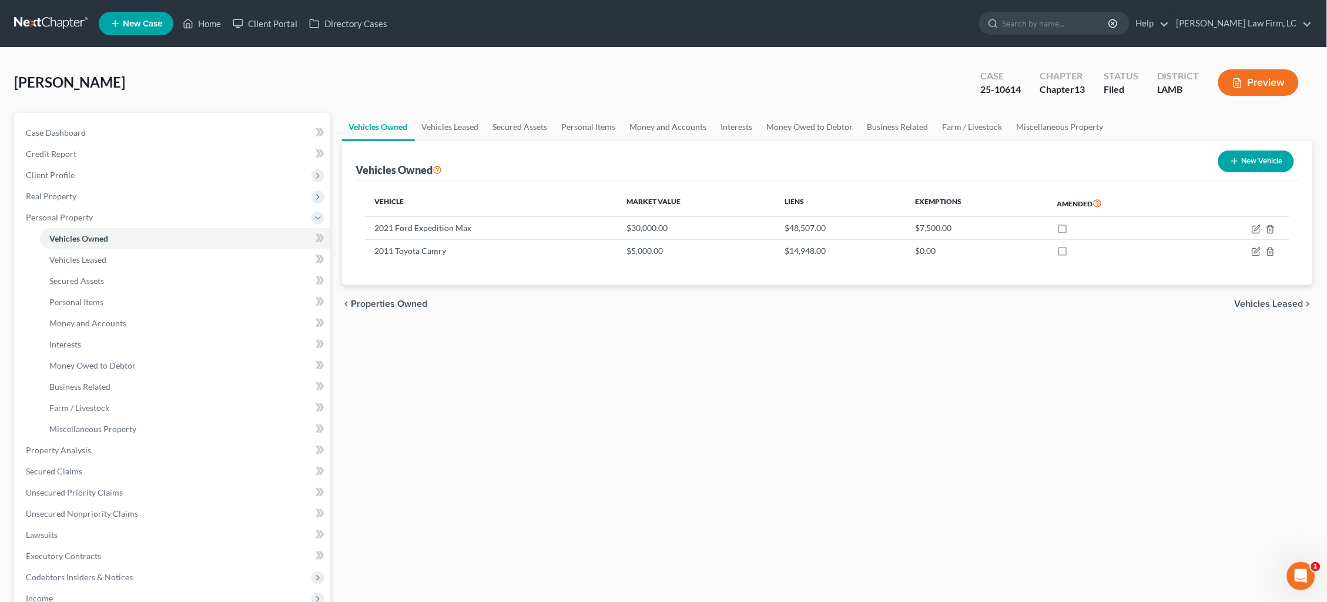
click at [57, 17] on link at bounding box center [51, 23] width 75 height 21
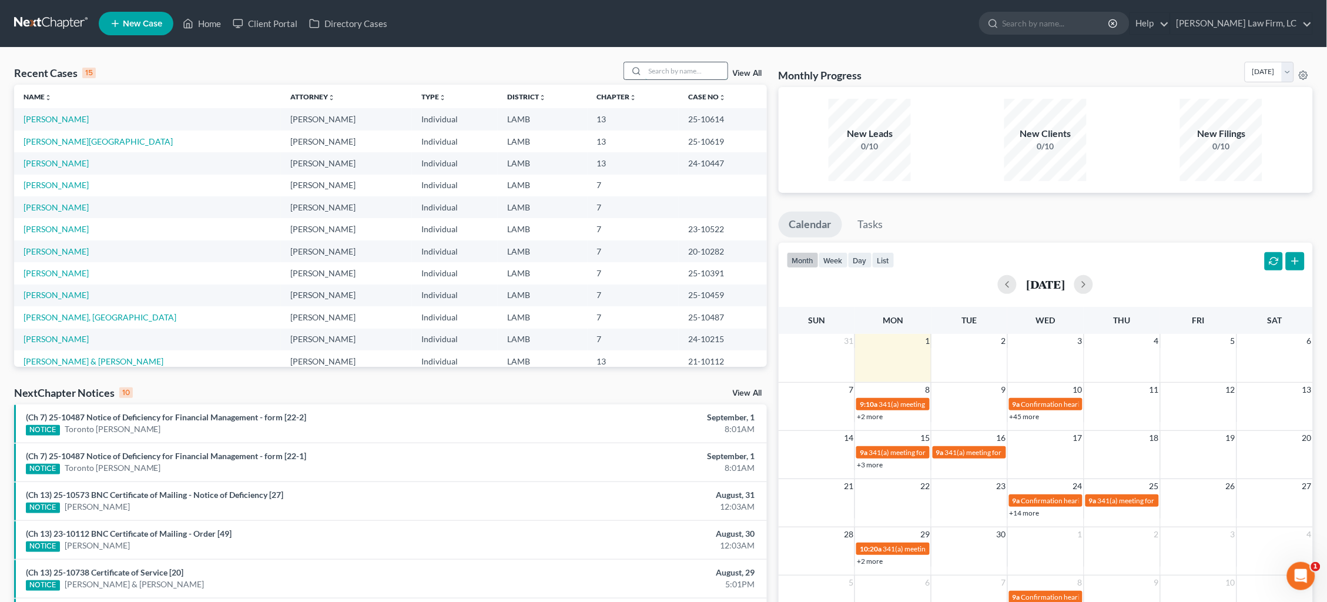
click at [676, 66] on input "search" at bounding box center [686, 70] width 82 height 17
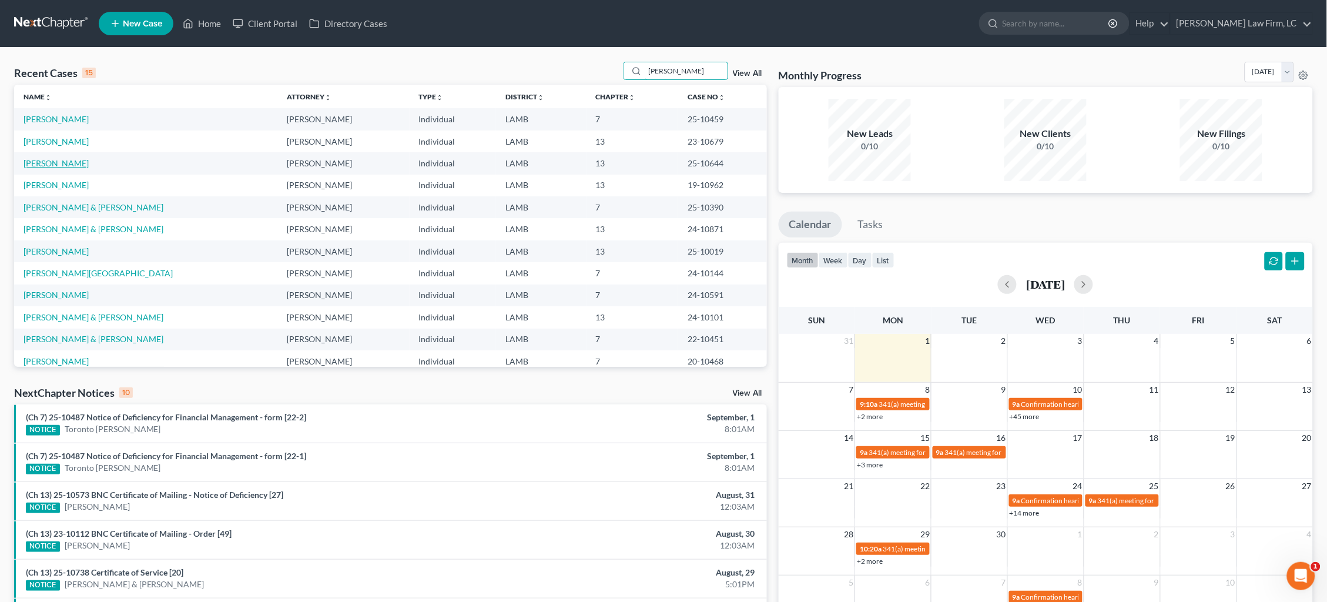
type input "williams"
click at [65, 162] on link "Williams, Donkita" at bounding box center [56, 163] width 65 height 10
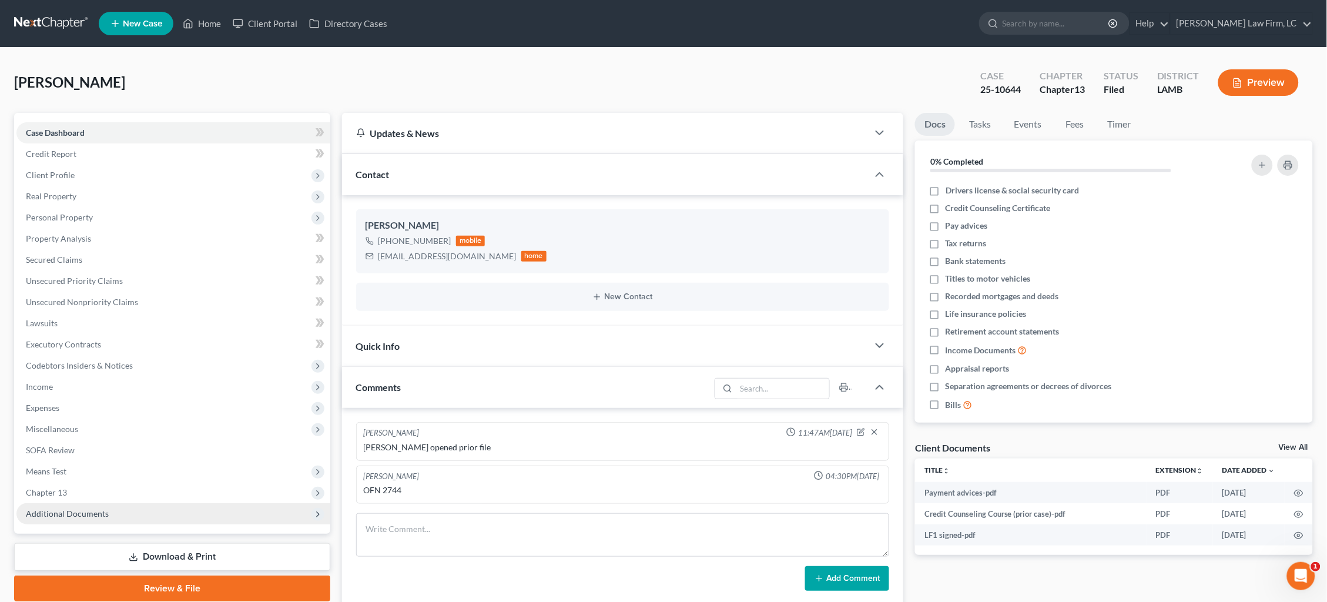
click at [112, 505] on span "Additional Documents" at bounding box center [173, 513] width 314 height 21
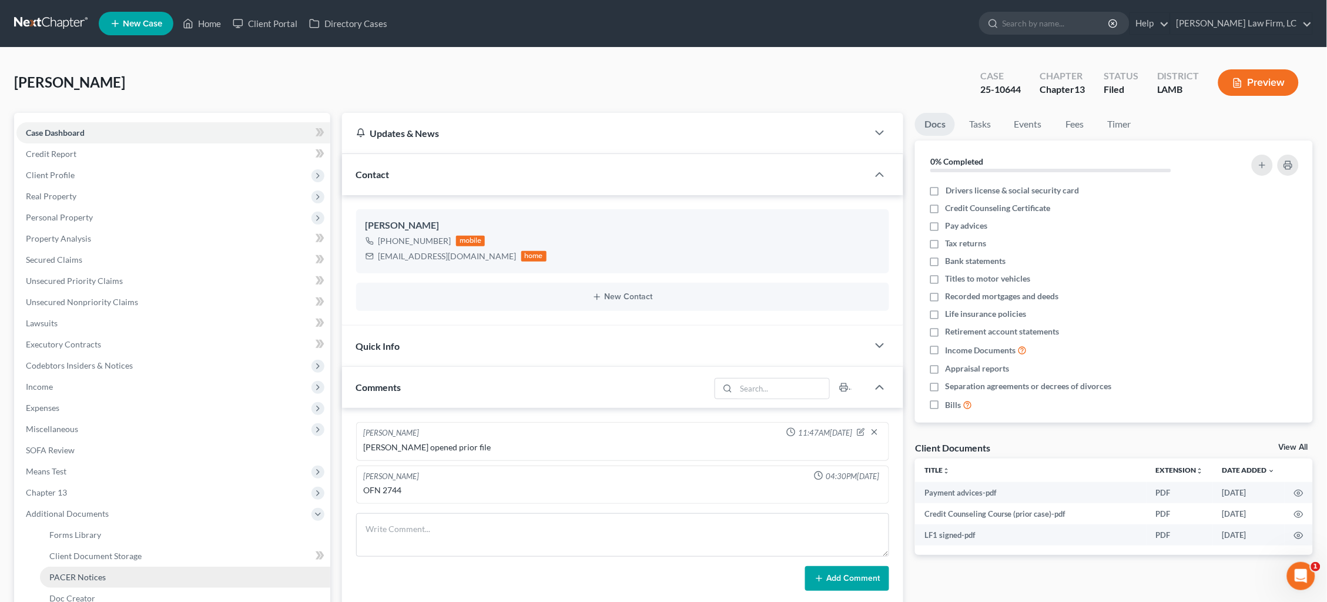
click at [124, 566] on link "PACER Notices" at bounding box center [185, 576] width 290 height 21
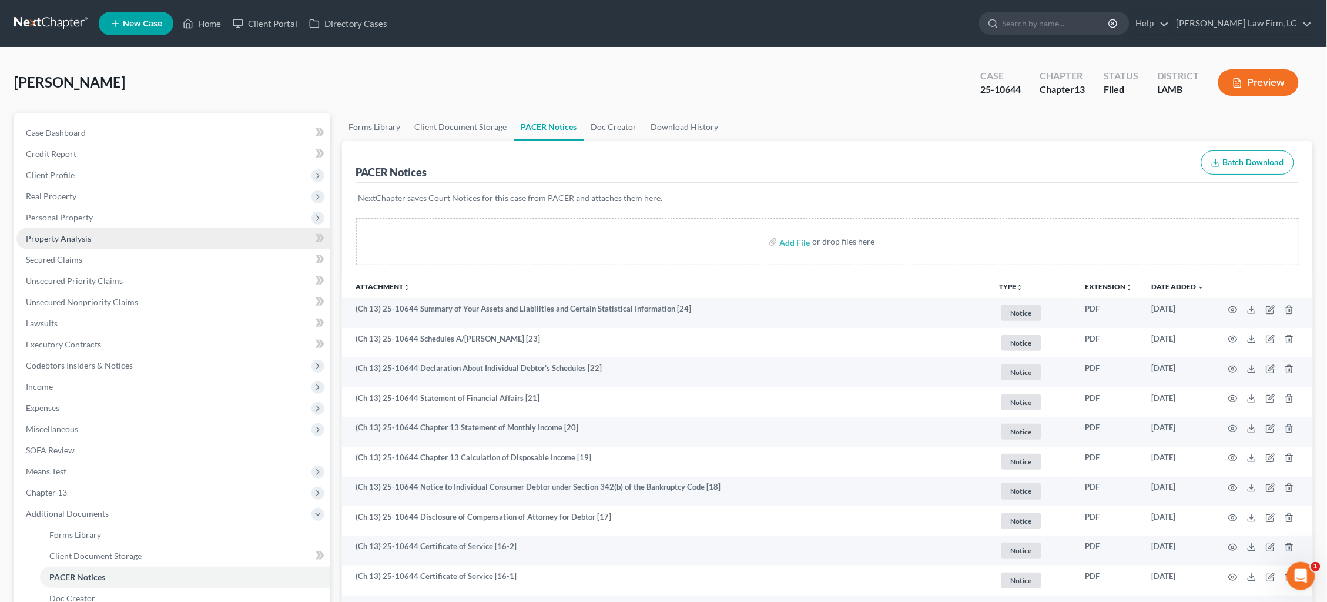
click at [92, 230] on link "Property Analysis" at bounding box center [173, 238] width 314 height 21
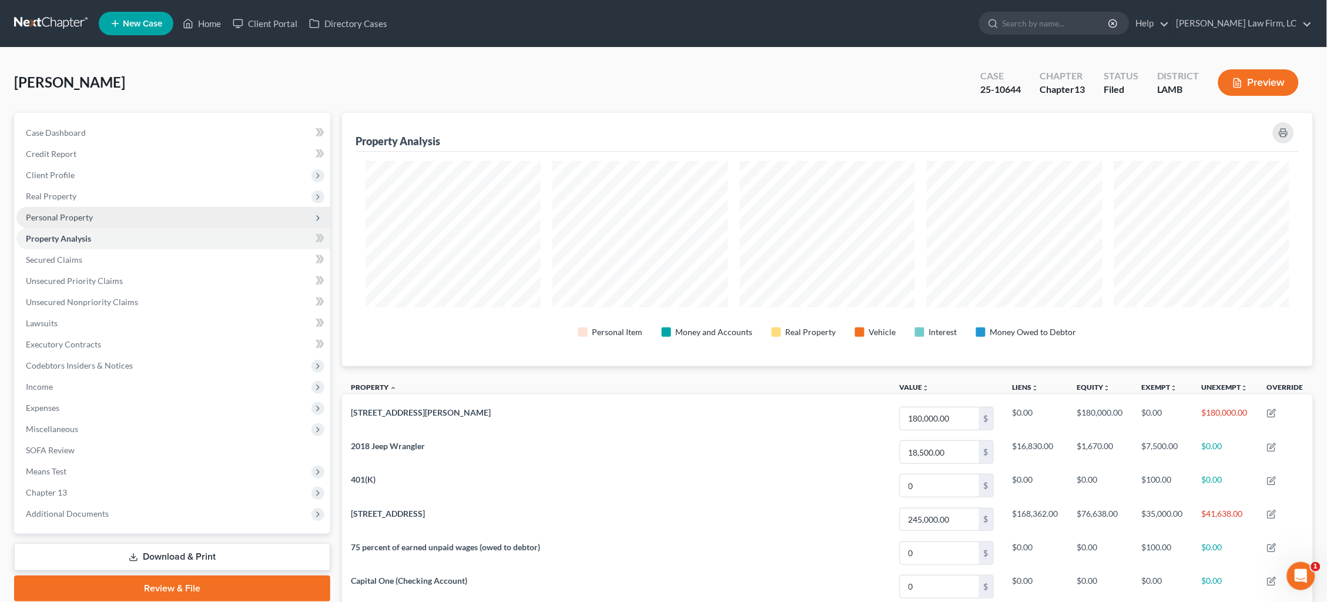
scroll to position [253, 971]
click at [95, 217] on span "Personal Property" at bounding box center [173, 217] width 314 height 21
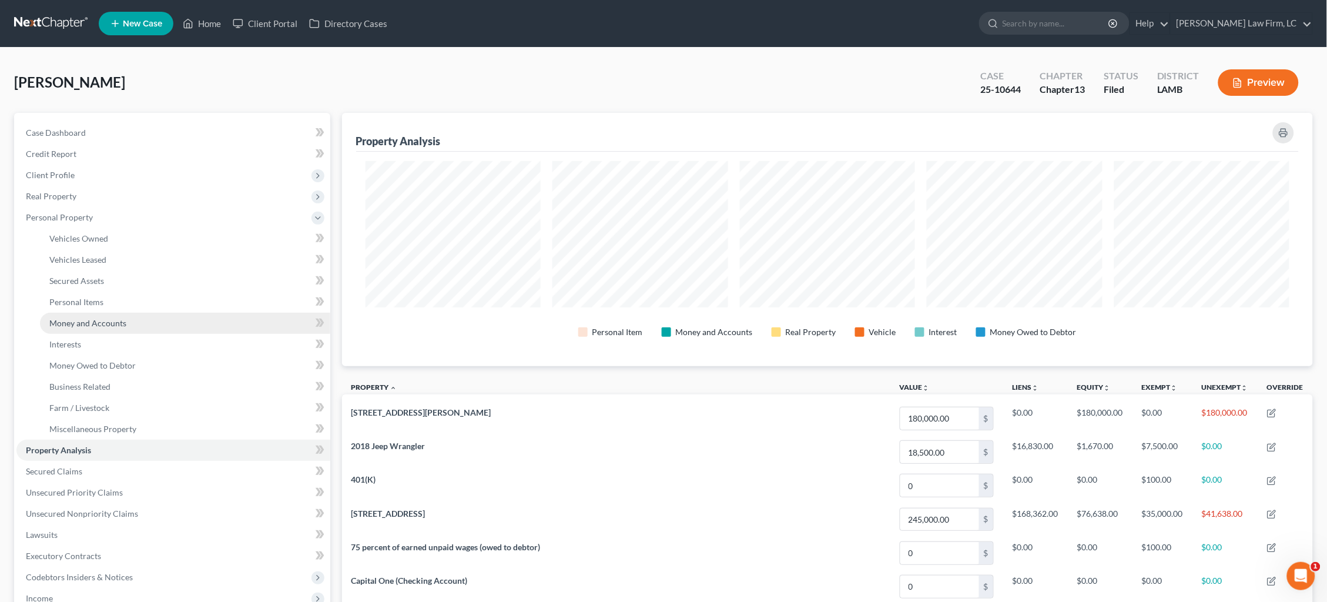
click at [109, 318] on span "Money and Accounts" at bounding box center [87, 323] width 77 height 10
